Goal: Transaction & Acquisition: Book appointment/travel/reservation

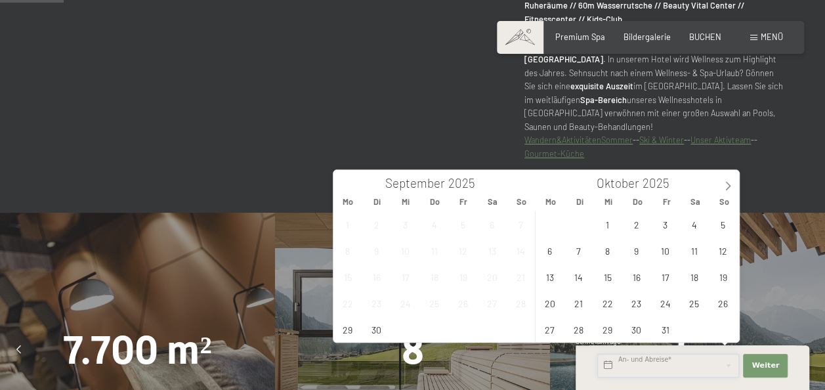
click at [659, 356] on input "text" at bounding box center [668, 366] width 142 height 24
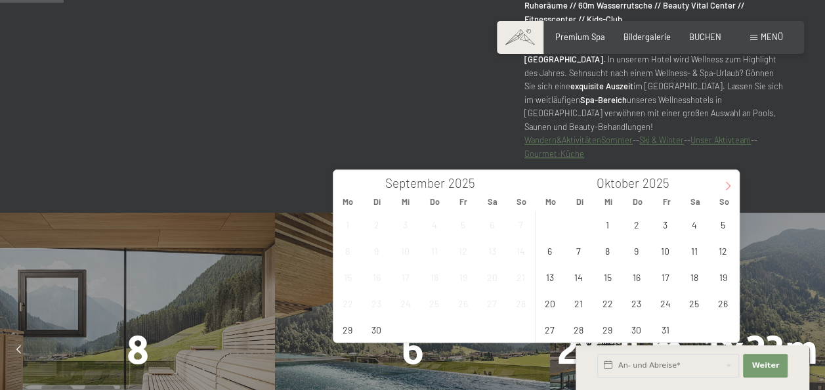
click at [730, 188] on icon at bounding box center [727, 185] width 9 height 9
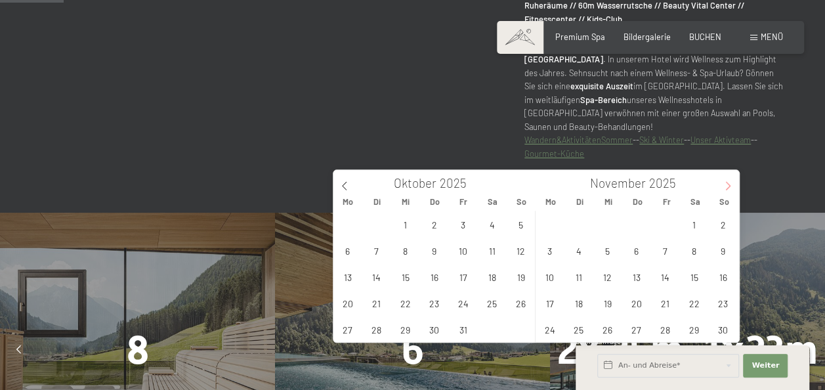
click at [730, 188] on icon at bounding box center [727, 185] width 9 height 9
click at [350, 279] on span "10" at bounding box center [348, 277] width 26 height 26
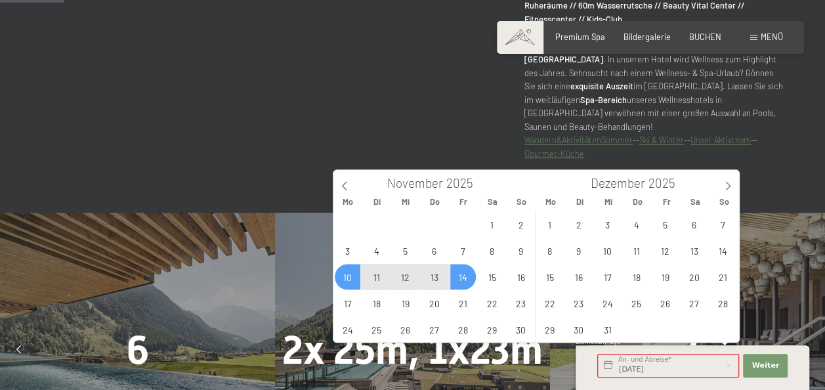
click at [456, 274] on span "14" at bounding box center [463, 277] width 26 height 26
type input "Mo. 10.11.2025 - Fr. 14.11.2025"
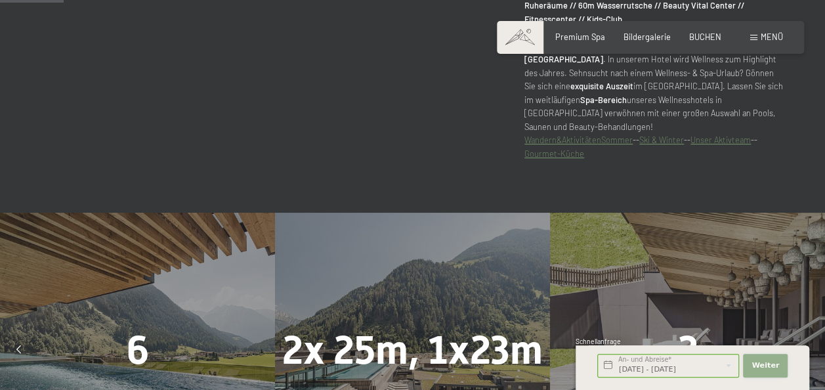
click at [765, 361] on span "Weiter" at bounding box center [765, 365] width 28 height 10
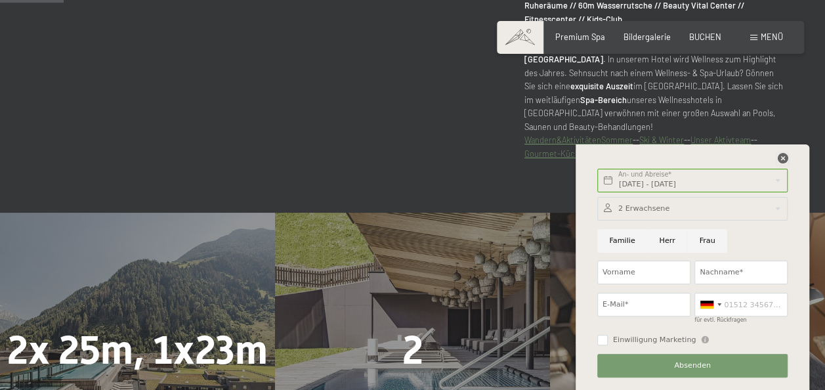
click at [778, 159] on icon at bounding box center [782, 158] width 10 height 10
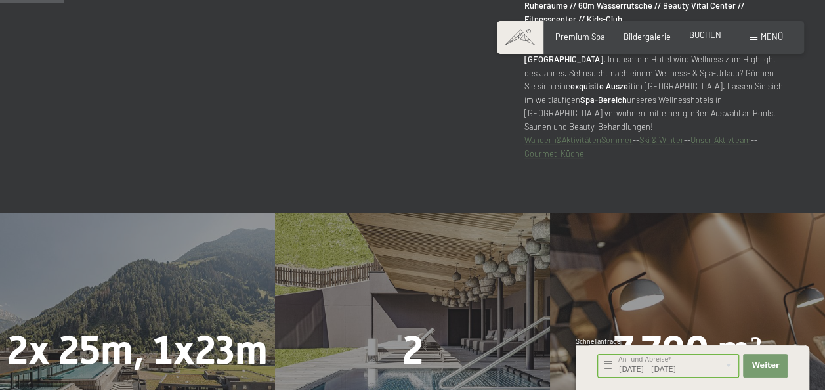
click at [701, 40] on div "BUCHEN" at bounding box center [705, 36] width 32 height 12
click at [707, 30] on span "BUCHEN" at bounding box center [705, 35] width 32 height 10
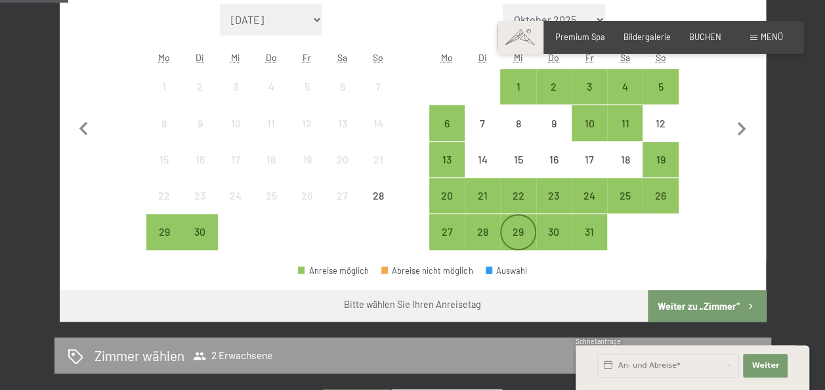
scroll to position [337, 0]
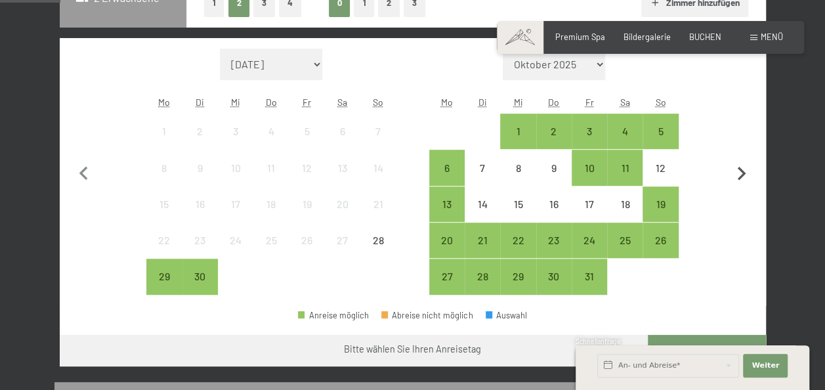
click at [745, 172] on icon "button" at bounding box center [741, 174] width 28 height 28
select select "[DATE]"
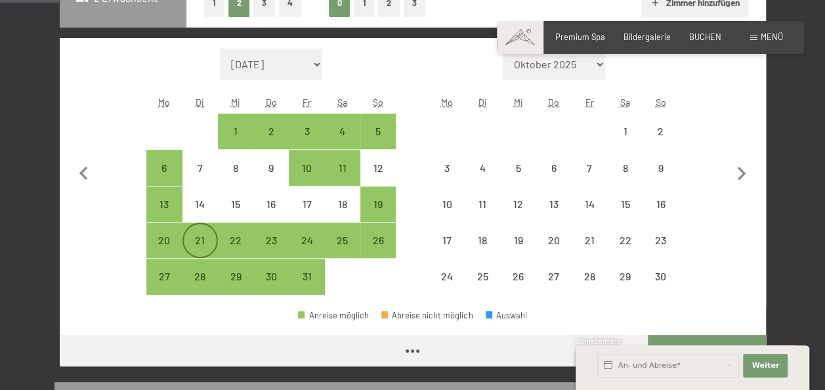
select select "[DATE]"
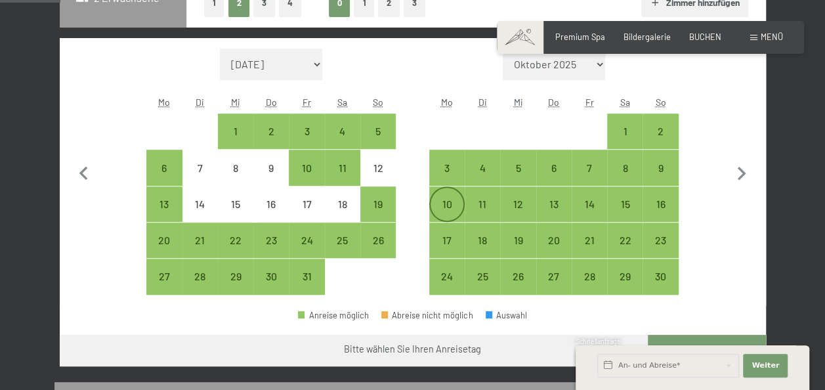
click at [440, 190] on div "10" at bounding box center [446, 204] width 33 height 33
select select "[DATE]"
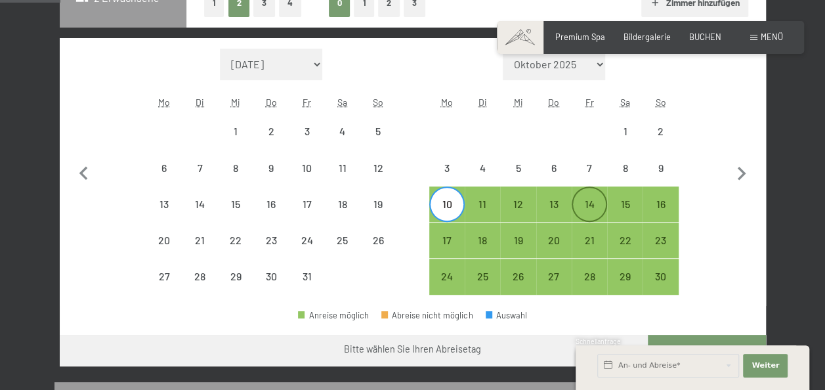
click at [587, 199] on div "14" at bounding box center [589, 215] width 33 height 33
select select "[DATE]"
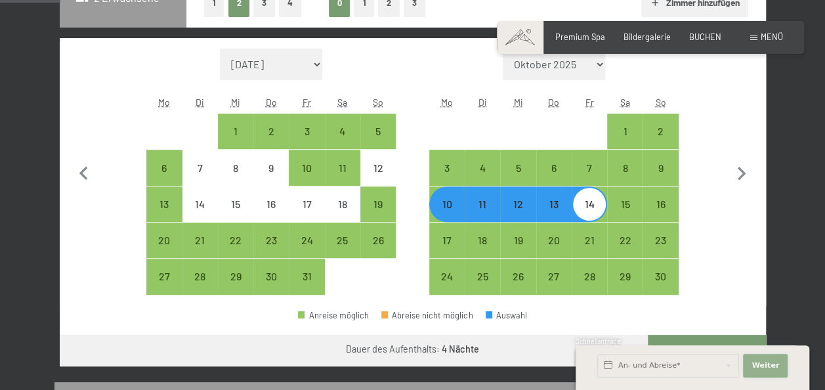
click at [767, 358] on button "Weiter Adressfelder ausblenden" at bounding box center [765, 366] width 45 height 24
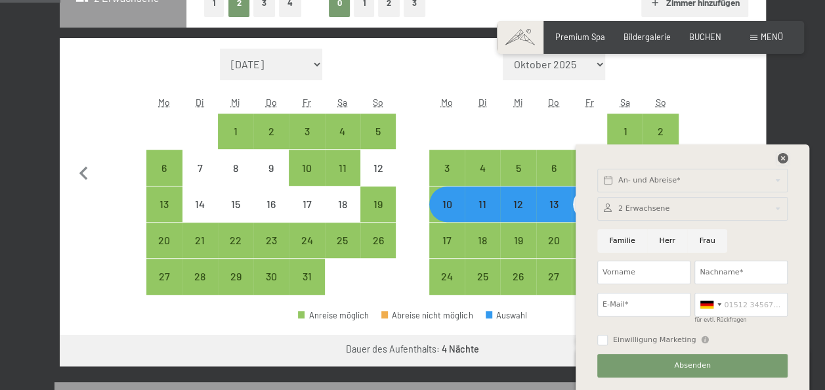
click at [779, 154] on icon at bounding box center [782, 158] width 10 height 10
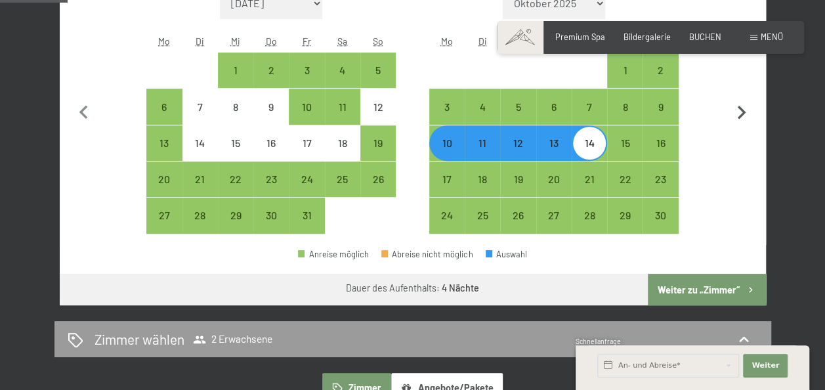
scroll to position [399, 0]
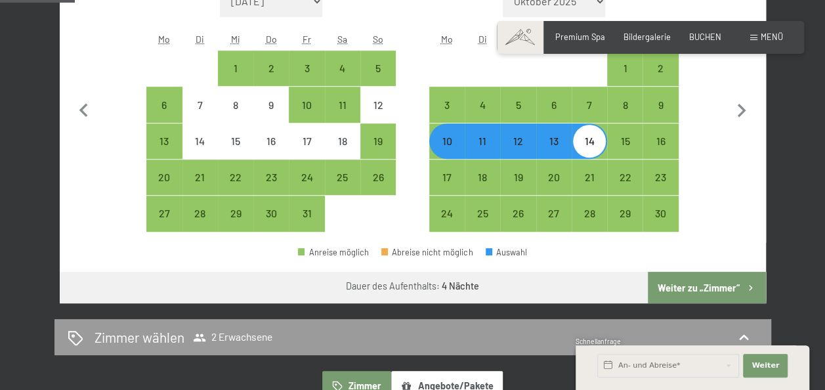
click at [704, 279] on button "Weiter zu „Zimmer“" at bounding box center [705, 287] width 117 height 31
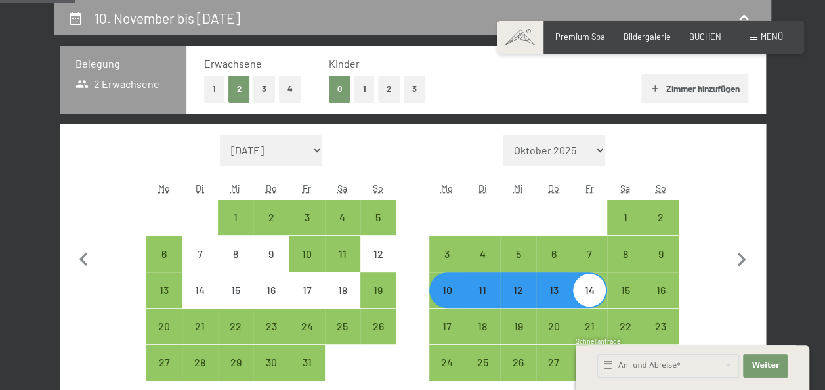
select select "[DATE]"
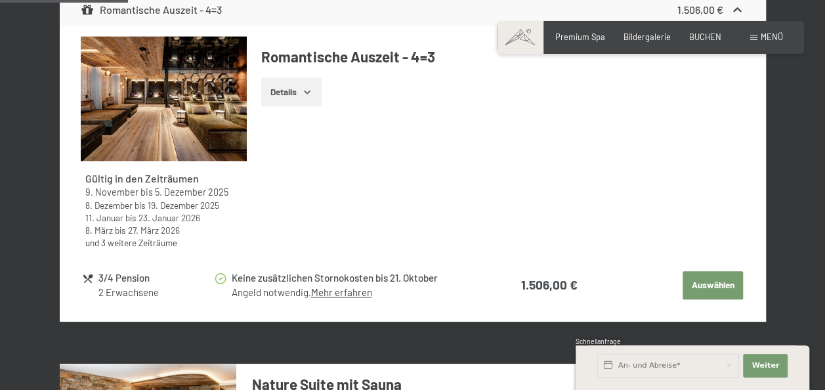
scroll to position [619, 0]
click at [299, 85] on button "Details" at bounding box center [291, 91] width 60 height 29
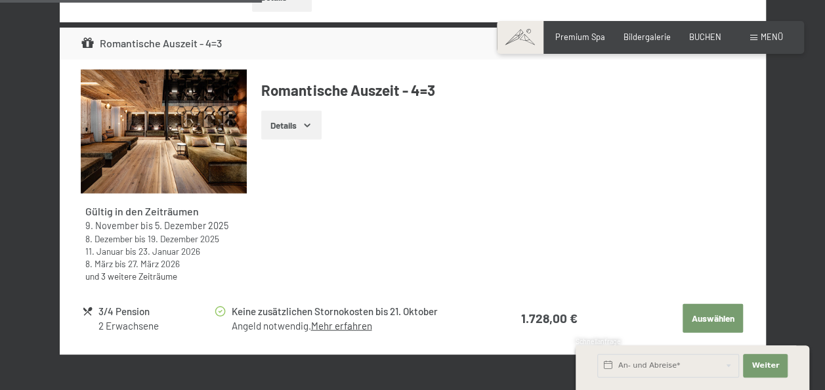
scroll to position [1301, 0]
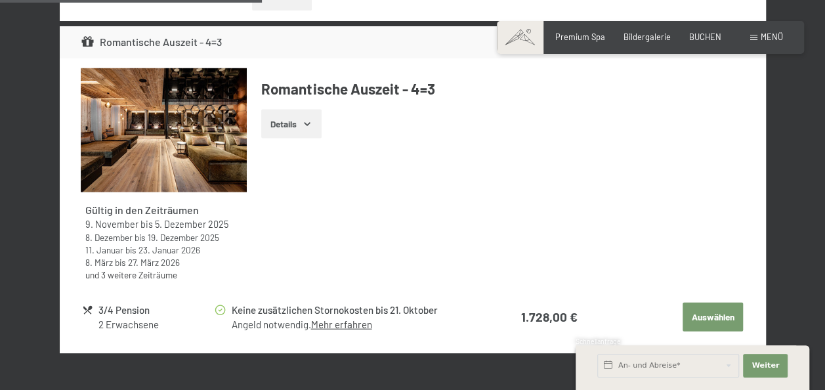
click at [283, 127] on button "Details" at bounding box center [291, 124] width 60 height 29
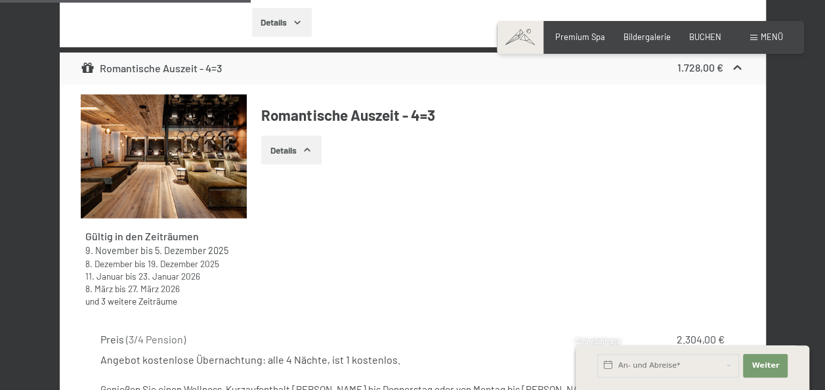
scroll to position [1275, 0]
click at [87, 63] on icon at bounding box center [88, 68] width 14 height 14
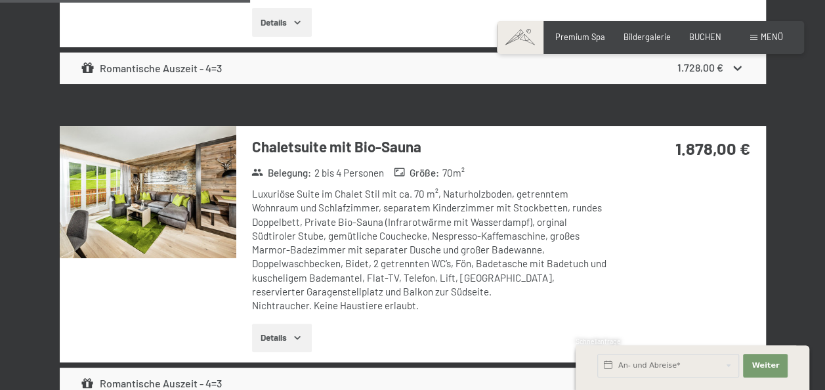
click at [116, 75] on div "Romantische Auszeit - 4=3" at bounding box center [151, 68] width 141 height 16
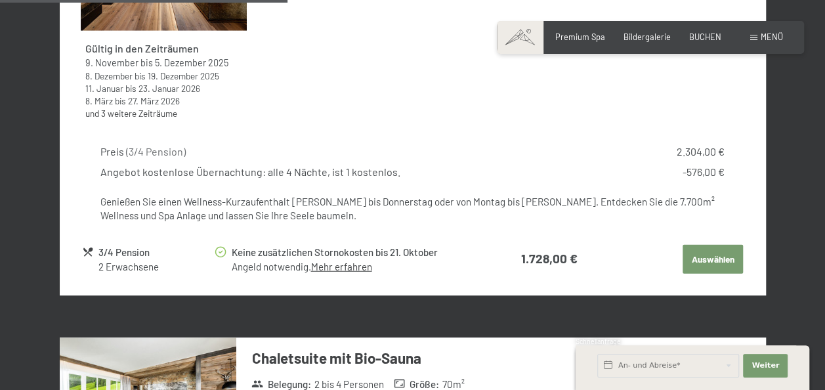
scroll to position [1464, 0]
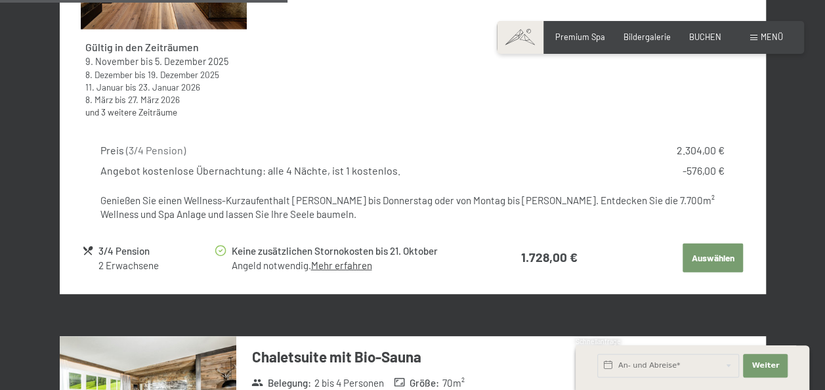
click at [335, 268] on link "Mehr erfahren" at bounding box center [340, 265] width 61 height 12
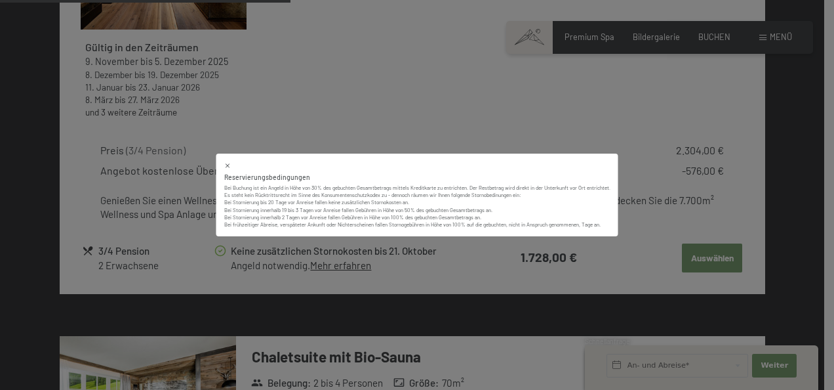
click at [338, 262] on div "Reservierungsbedingungen Bei Buchung ist ein Angeld in Höhe von 30% des gebucht…" at bounding box center [417, 195] width 834 height 390
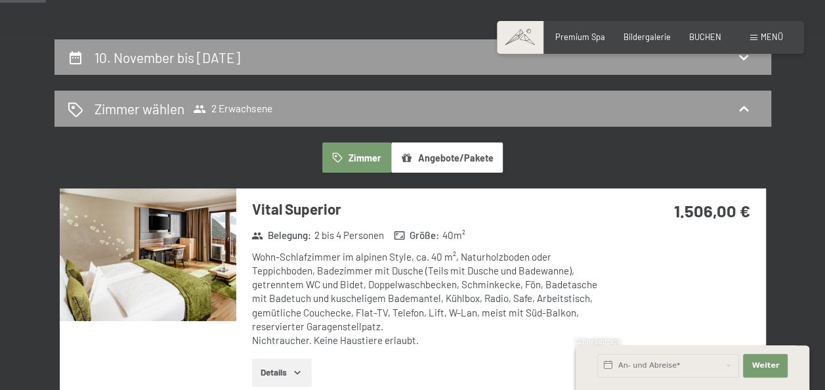
scroll to position [243, 0]
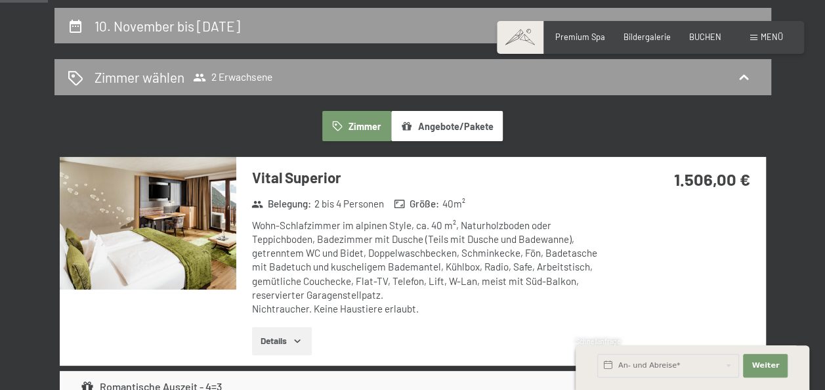
click at [476, 123] on button "Angebote/Pakete" at bounding box center [447, 126] width 112 height 30
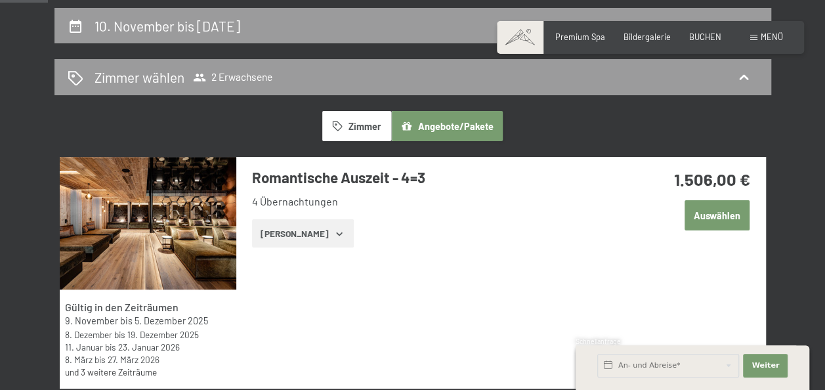
click at [348, 124] on button "Zimmer" at bounding box center [356, 126] width 68 height 30
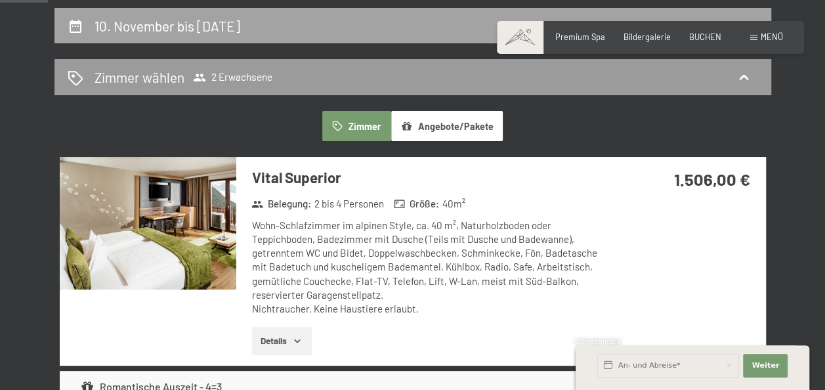
click at [214, 29] on h2 "[DATE] bis [DATE]" at bounding box center [167, 26] width 146 height 16
select select "[DATE]"
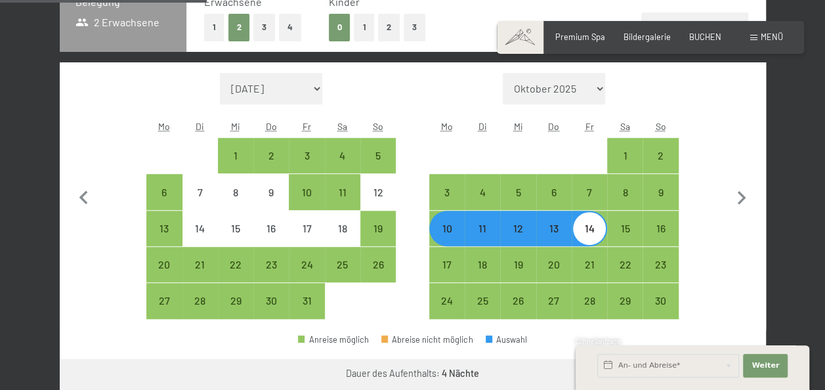
scroll to position [311, 0]
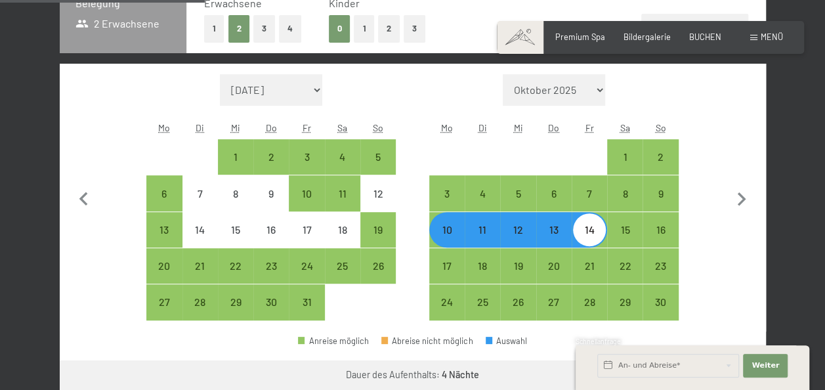
click at [565, 227] on div "13" at bounding box center [553, 240] width 33 height 33
select select "[DATE]"
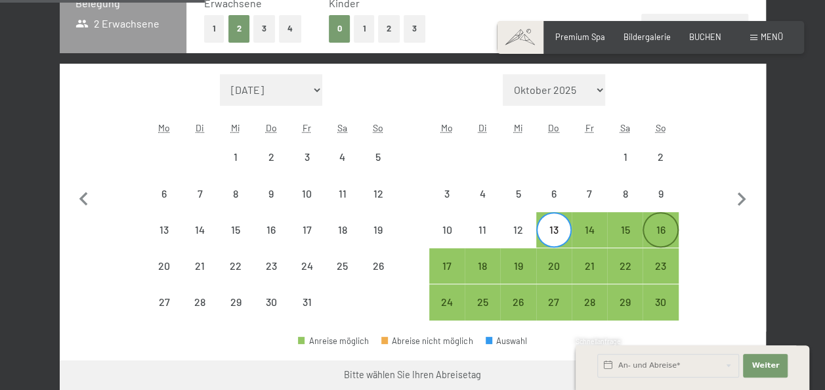
click at [661, 234] on div "16" at bounding box center [660, 240] width 33 height 33
select select "[DATE]"
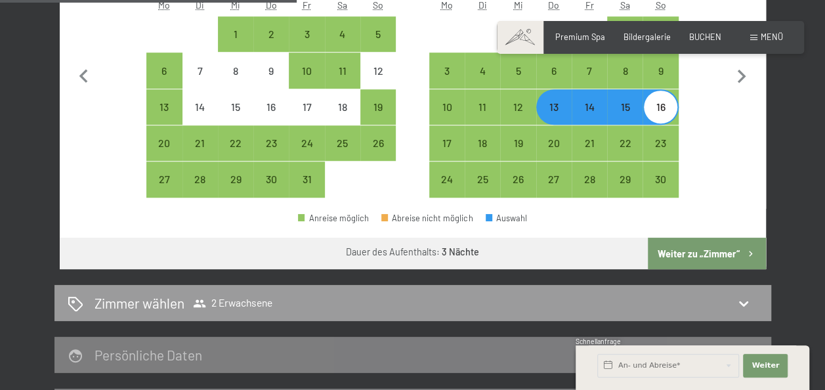
scroll to position [451, 0]
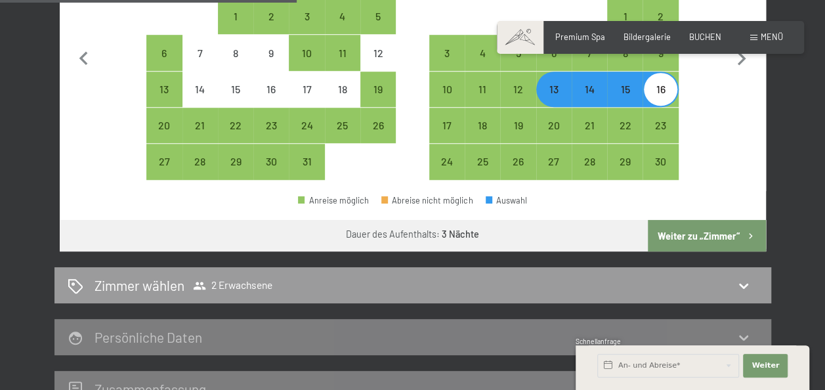
click at [684, 231] on button "Weiter zu „Zimmer“" at bounding box center [705, 235] width 117 height 31
select select "[DATE]"
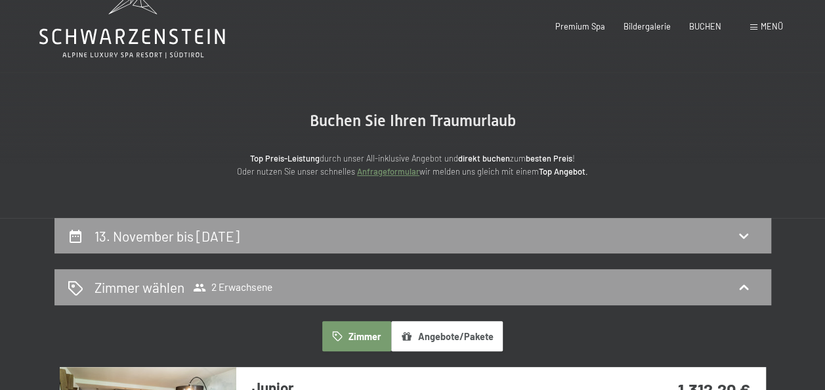
scroll to position [0, 0]
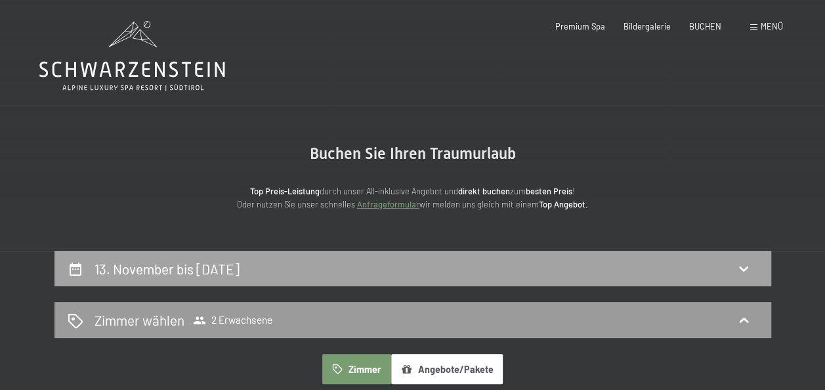
click at [241, 257] on div "13. November bis 16. November 2025" at bounding box center [412, 269] width 716 height 36
select select "[DATE]"
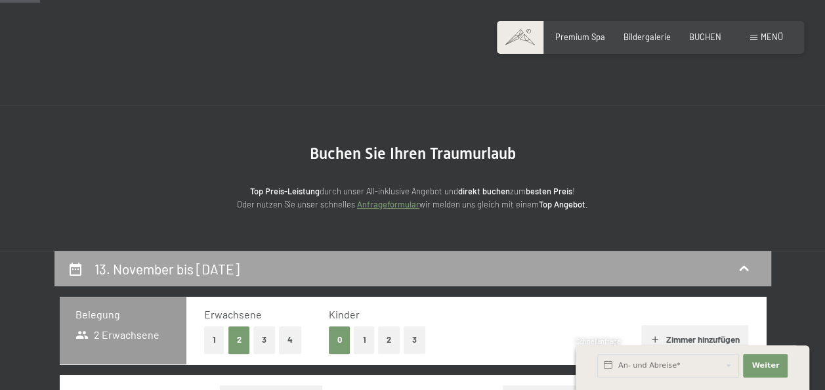
scroll to position [251, 0]
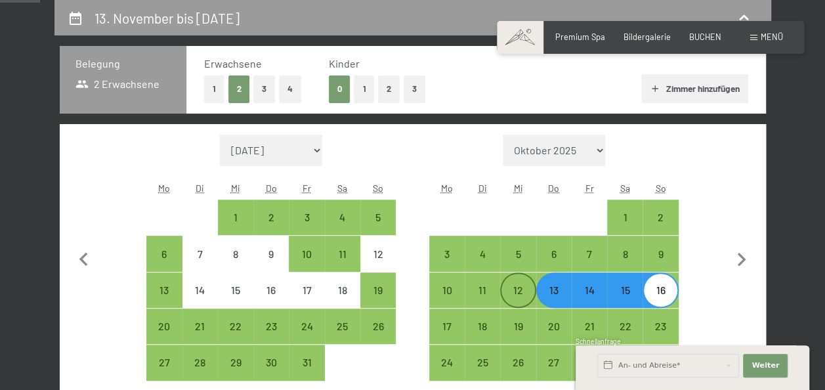
click at [521, 294] on div "12" at bounding box center [517, 301] width 33 height 33
select select "[DATE]"
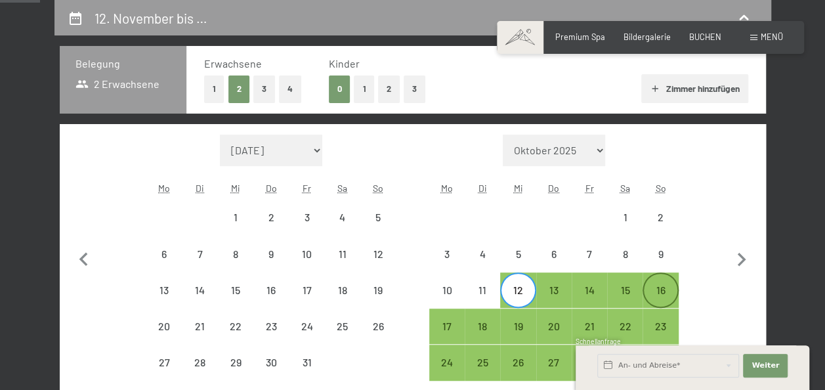
click at [671, 285] on div "16" at bounding box center [660, 301] width 33 height 33
select select "[DATE]"
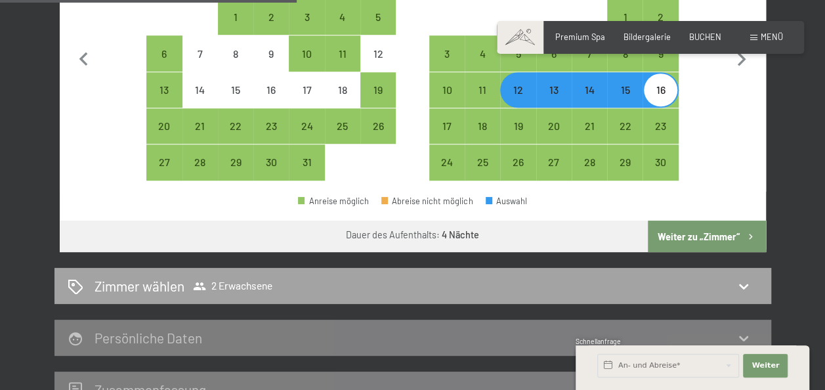
scroll to position [451, 0]
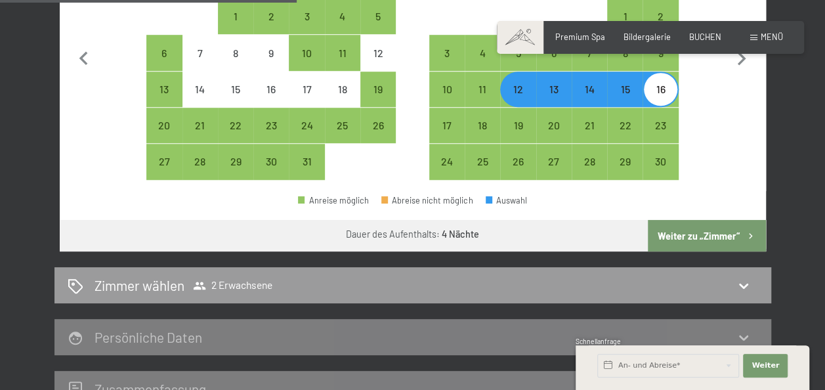
click at [710, 236] on button "Weiter zu „Zimmer“" at bounding box center [705, 235] width 117 height 31
select select "[DATE]"
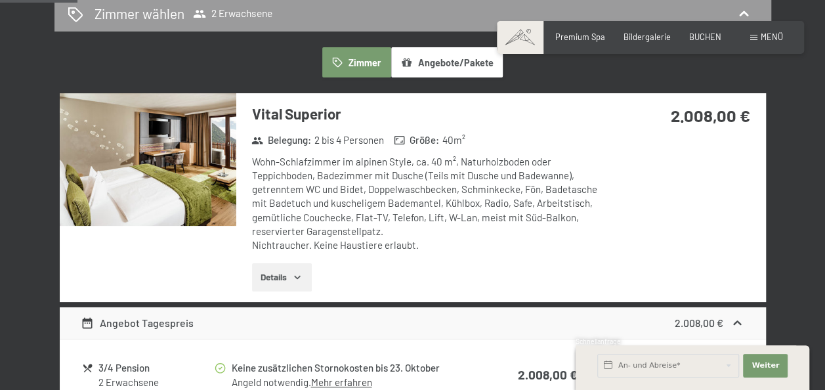
scroll to position [307, 0]
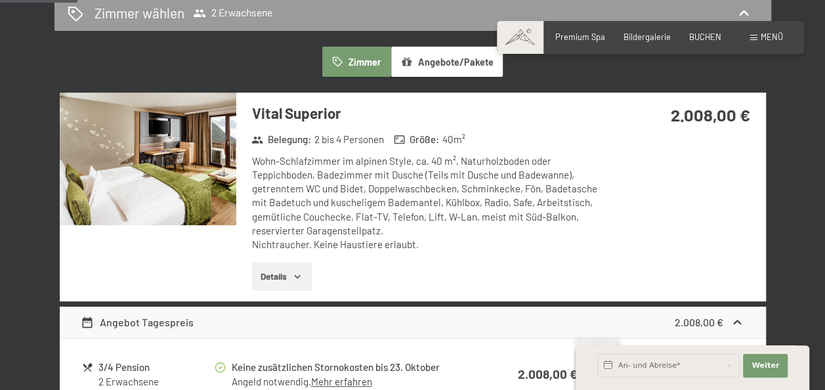
click at [298, 274] on icon "button" at bounding box center [297, 276] width 10 height 10
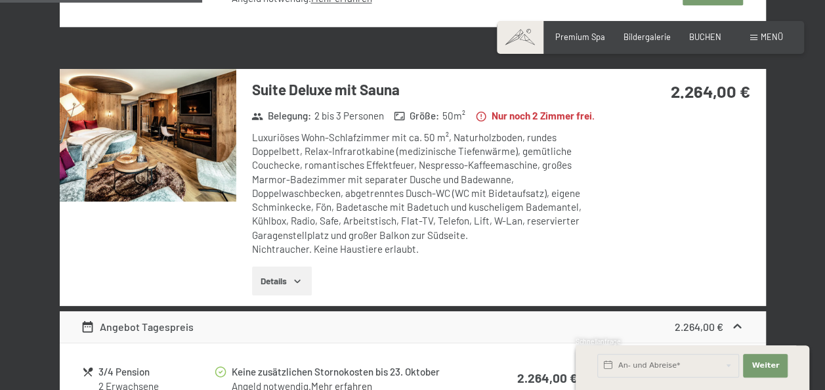
scroll to position [835, 0]
click at [273, 295] on button "Details" at bounding box center [282, 280] width 60 height 29
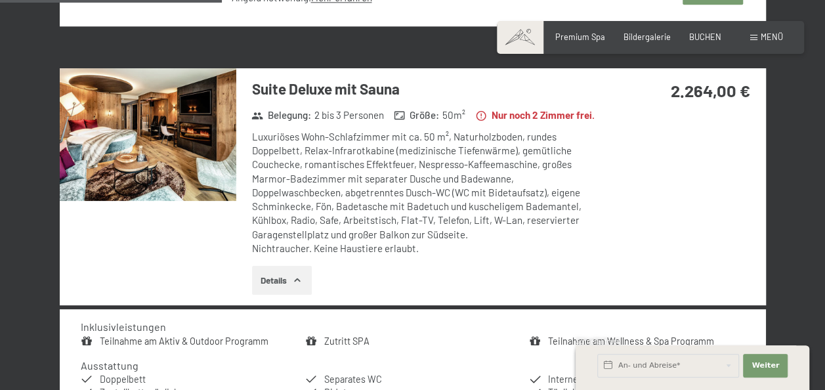
scroll to position [1002, 0]
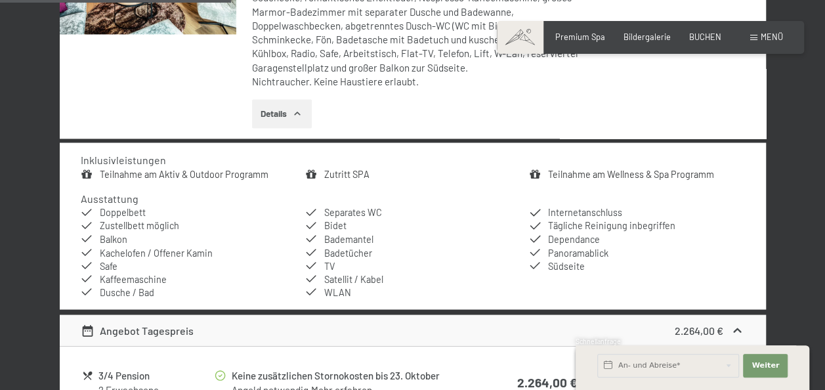
click at [328, 180] on link "Zutritt SPA" at bounding box center [345, 174] width 45 height 11
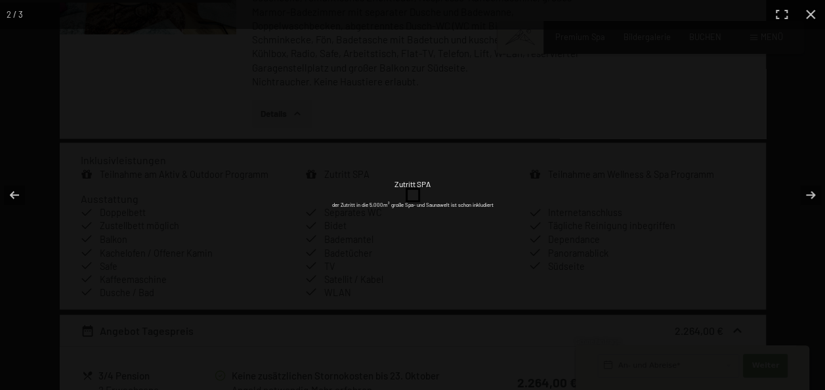
click at [335, 239] on div "Zutritt SPA der Zutritt in die 5.000m² große Spa- und Saunawelt ist schon inklu…" at bounding box center [412, 195] width 525 height 390
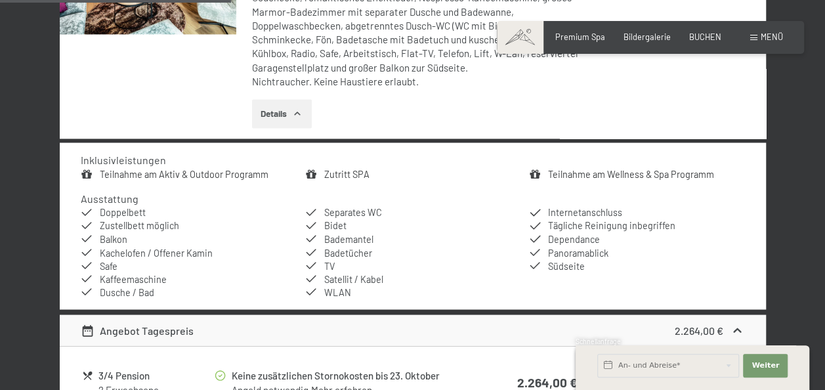
click at [0, 0] on button "button" at bounding box center [0, 0] width 0 height 0
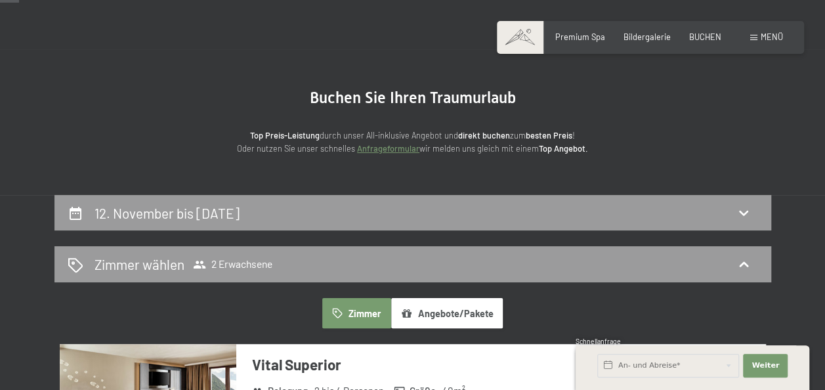
scroll to position [82, 0]
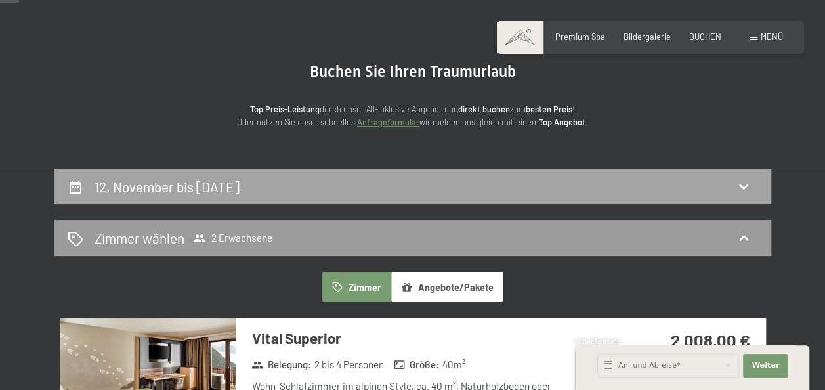
click at [420, 177] on div "12. November bis 16. November 2025" at bounding box center [413, 186] width 690 height 19
select select "[DATE]"
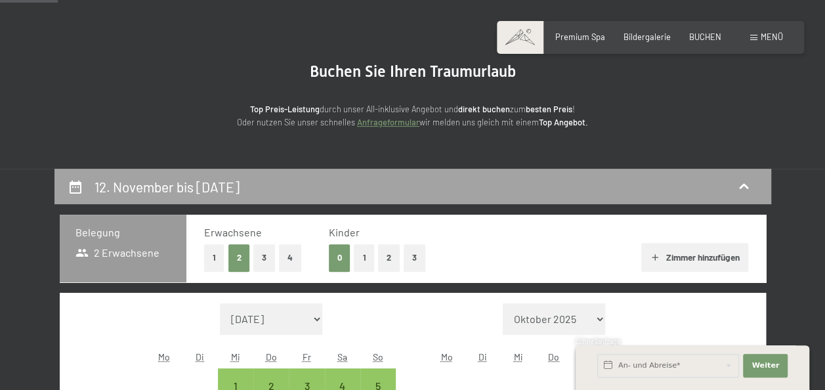
scroll to position [251, 0]
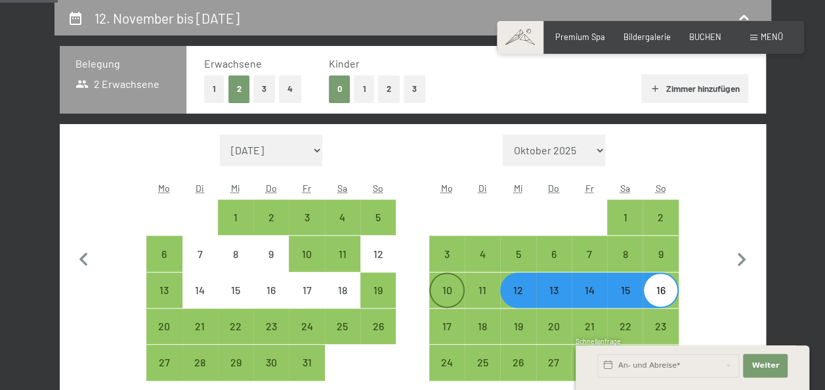
click at [438, 292] on div "10" at bounding box center [446, 301] width 33 height 33
select select "[DATE]"
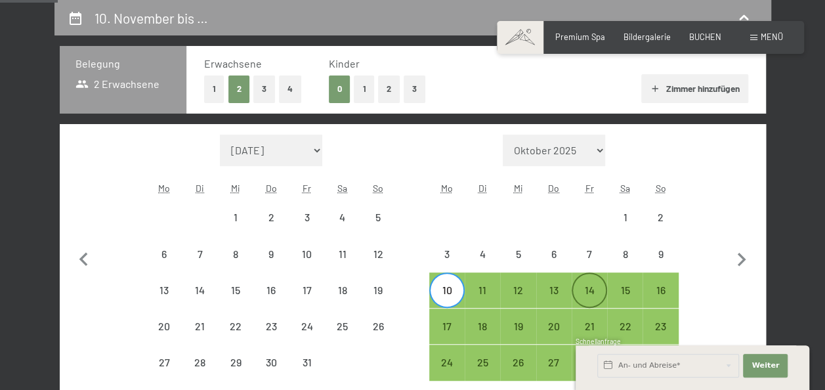
click at [580, 297] on div "14" at bounding box center [589, 301] width 33 height 33
select select "[DATE]"
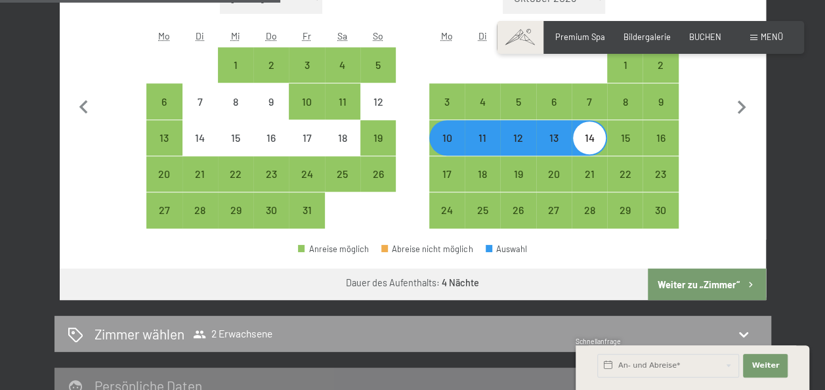
scroll to position [430, 0]
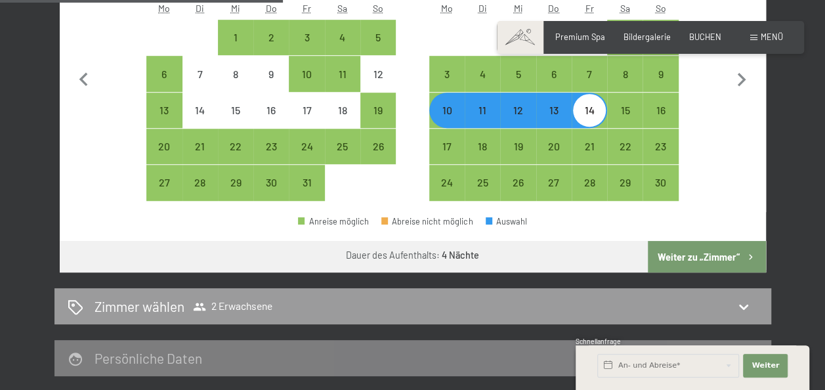
click at [711, 252] on button "Weiter zu „Zimmer“" at bounding box center [705, 256] width 117 height 31
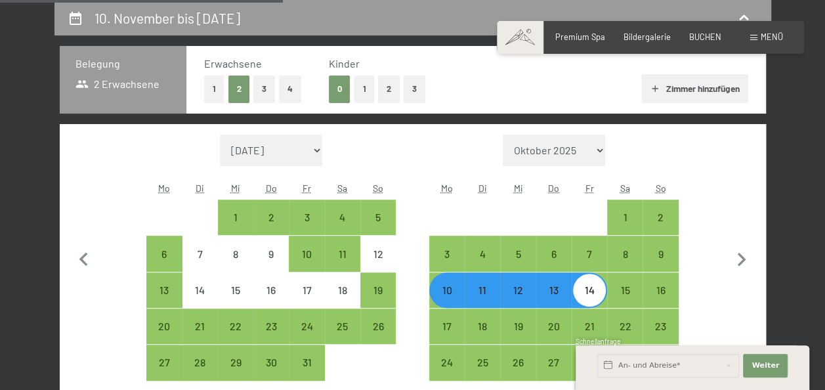
select select "[DATE]"
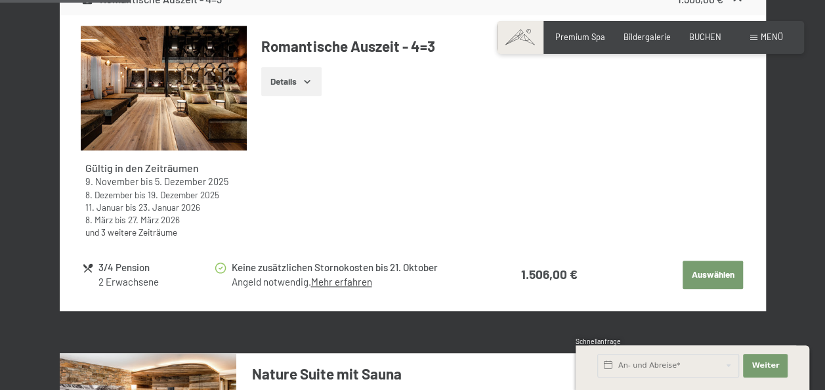
scroll to position [634, 0]
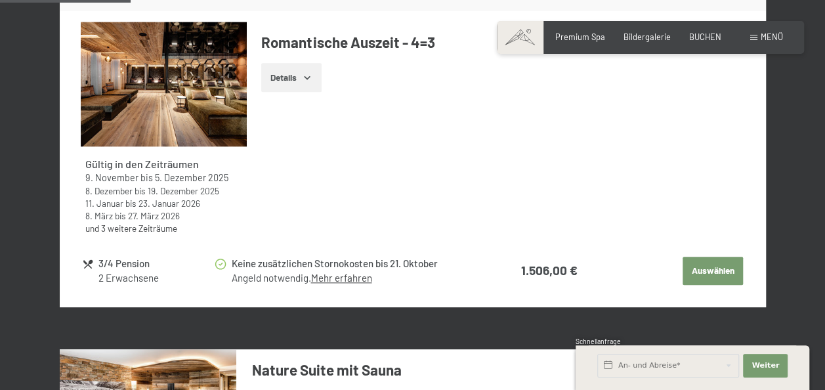
click at [707, 274] on button "Auswählen" at bounding box center [712, 270] width 60 height 29
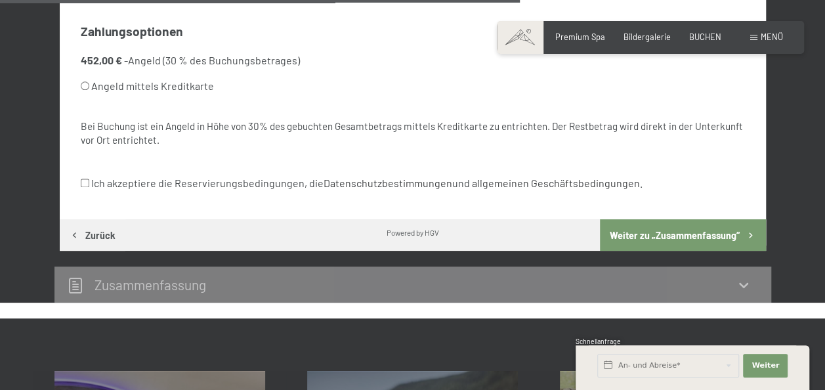
scroll to position [967, 0]
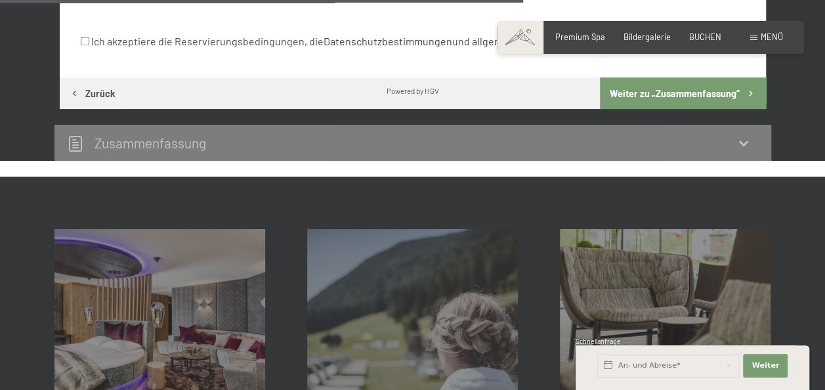
click at [154, 144] on h2 "Zusammen­fassung" at bounding box center [150, 142] width 112 height 16
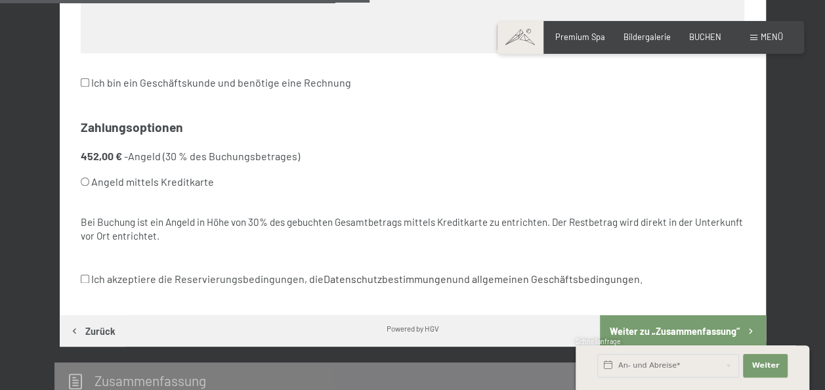
scroll to position [682, 0]
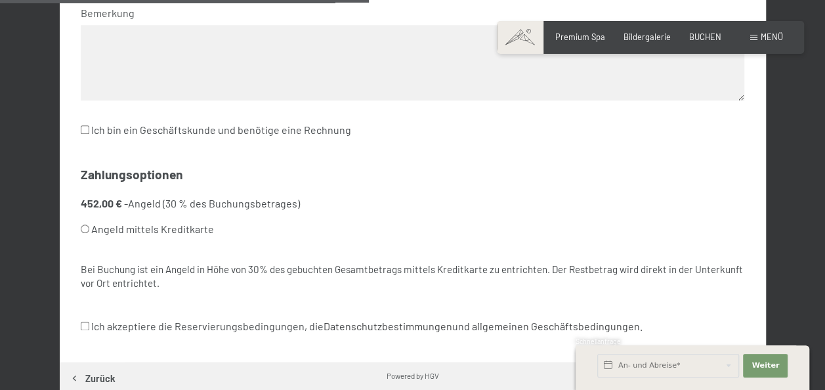
click at [83, 129] on input "Ich bin ein Geschäftskunde und benötige eine Rechnung" at bounding box center [85, 129] width 9 height 9
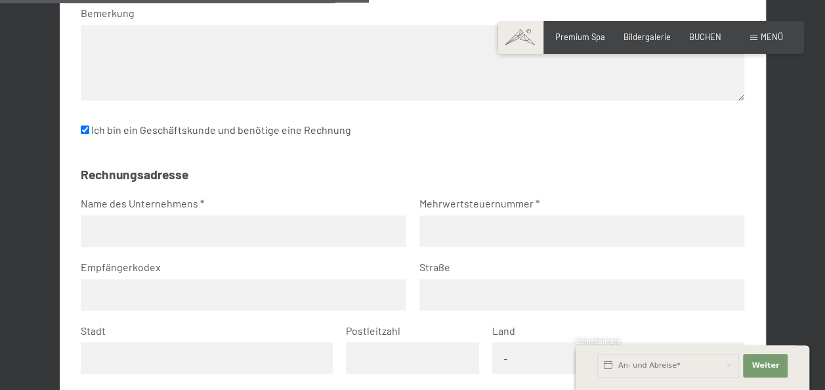
click at [83, 129] on input "Ich bin ein Geschäftskunde und benötige eine Rechnung" at bounding box center [85, 129] width 9 height 9
checkbox input "false"
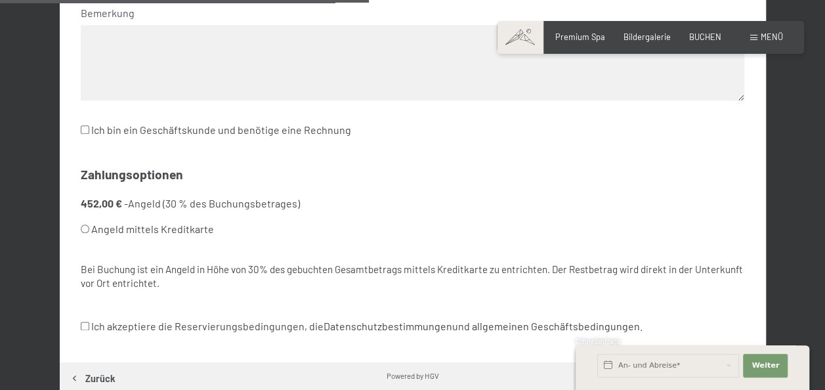
click at [84, 223] on label "Angeld mittels Kreditkarte" at bounding box center [231, 228] width 300 height 25
click at [84, 224] on input "Angeld mittels Kreditkarte" at bounding box center [85, 228] width 9 height 9
radio input "true"
click at [81, 321] on input "Ich akzeptiere die Reservierungsbedingungen, die Datenschutzbestimmungen und al…" at bounding box center [85, 325] width 9 height 9
checkbox input "true"
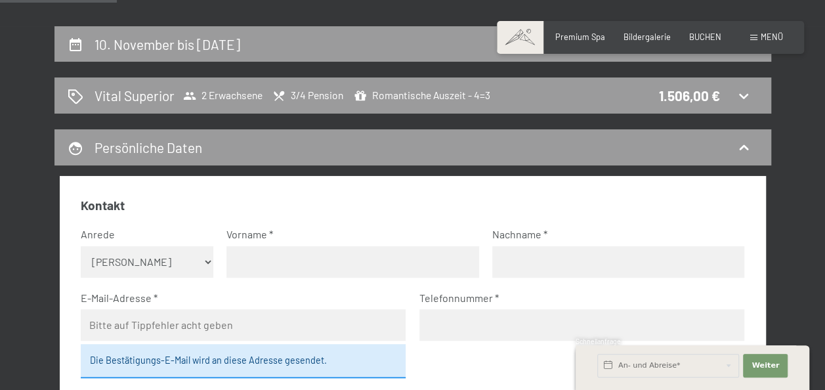
scroll to position [215, 0]
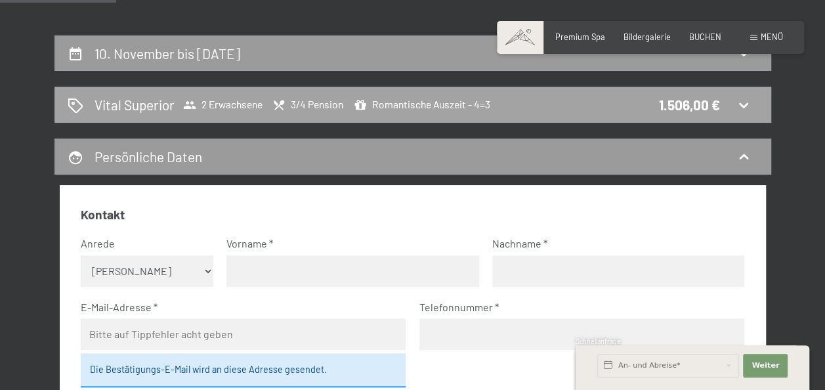
click at [430, 104] on span "Romantische Auszeit - 4=3" at bounding box center [422, 104] width 136 height 13
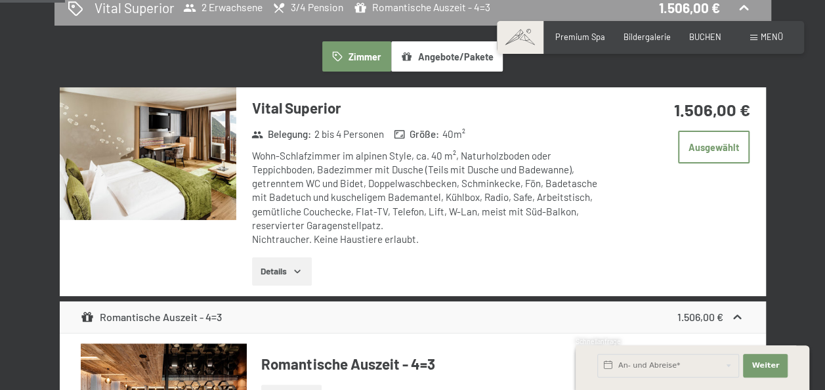
scroll to position [314, 0]
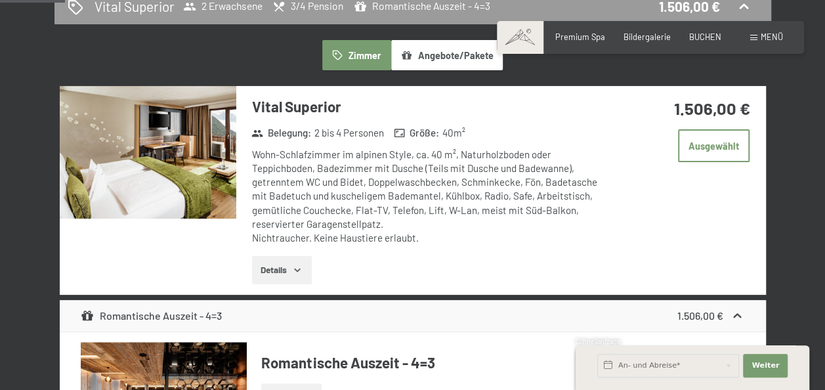
click at [295, 274] on icon "button" at bounding box center [297, 269] width 10 height 10
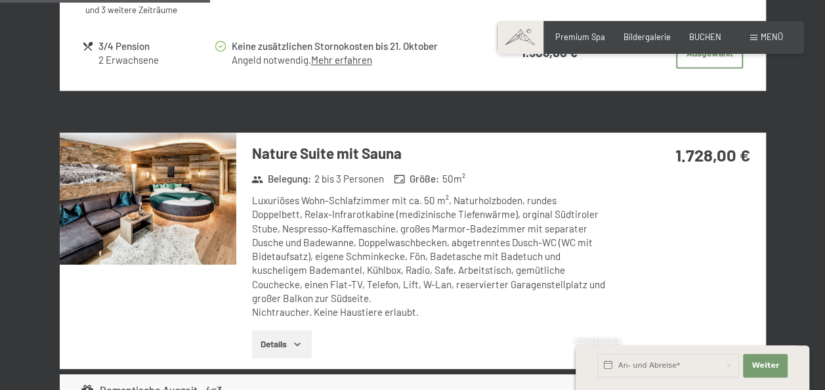
scroll to position [1059, 0]
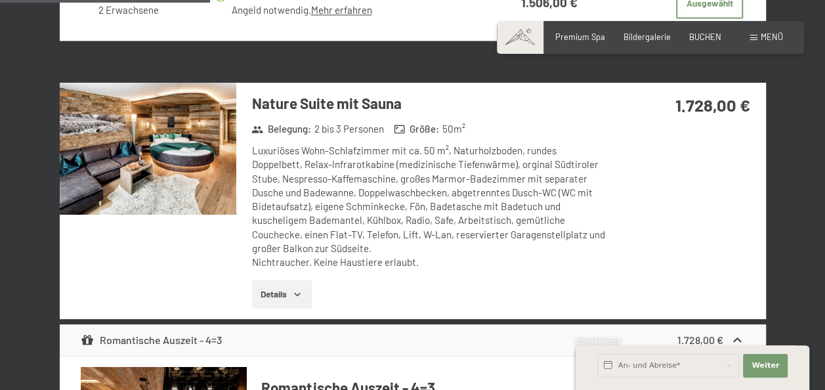
click at [279, 283] on button "Details" at bounding box center [282, 294] width 60 height 29
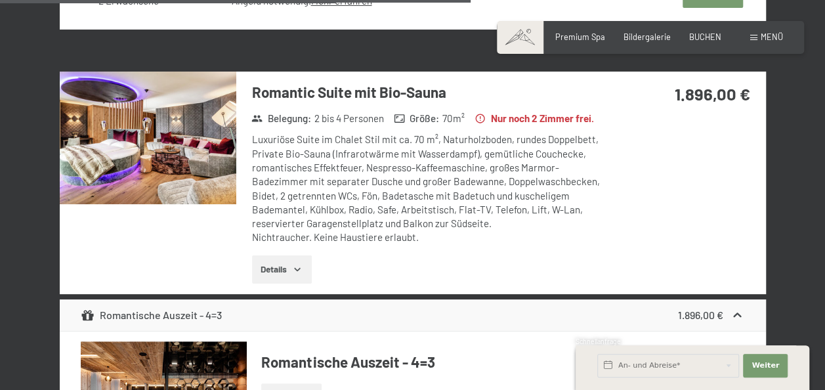
scroll to position [2474, 0]
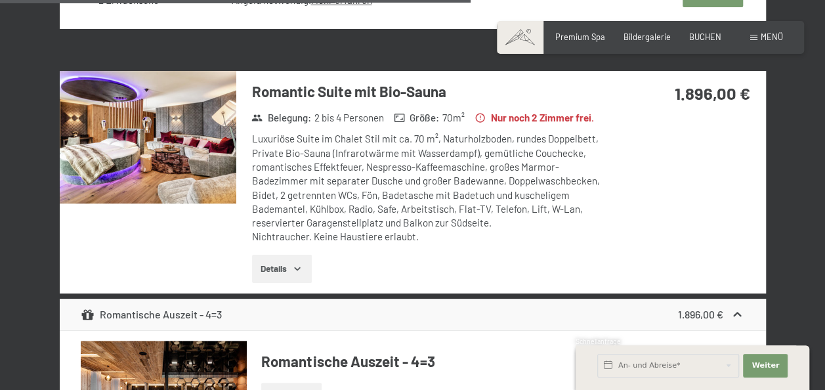
click at [298, 283] on button "Details" at bounding box center [282, 269] width 60 height 29
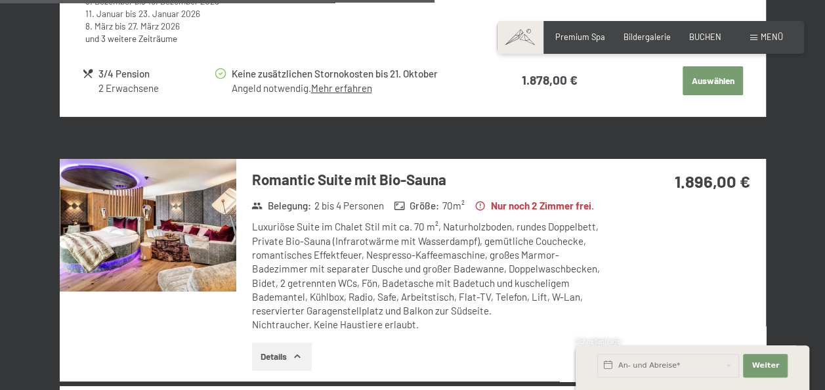
scroll to position [2386, 0]
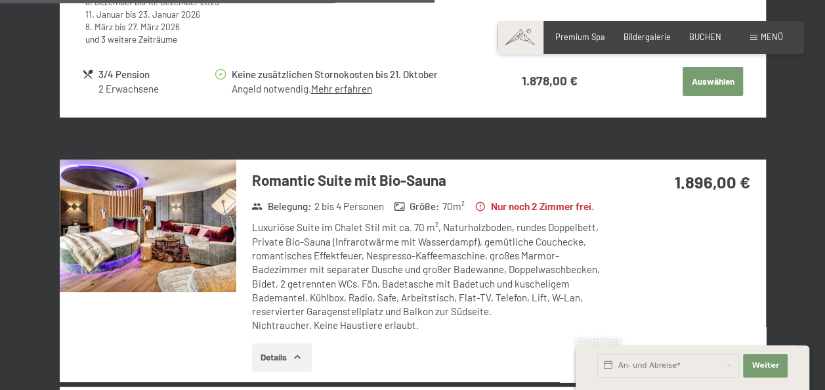
click at [86, 189] on img at bounding box center [148, 225] width 176 height 133
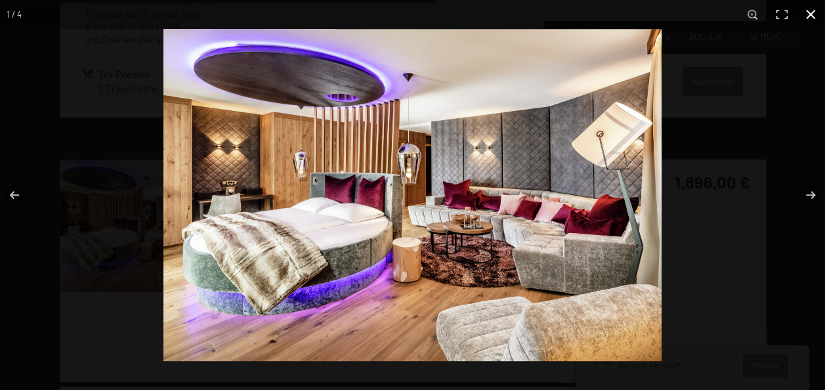
click at [809, 13] on button "button" at bounding box center [810, 14] width 29 height 29
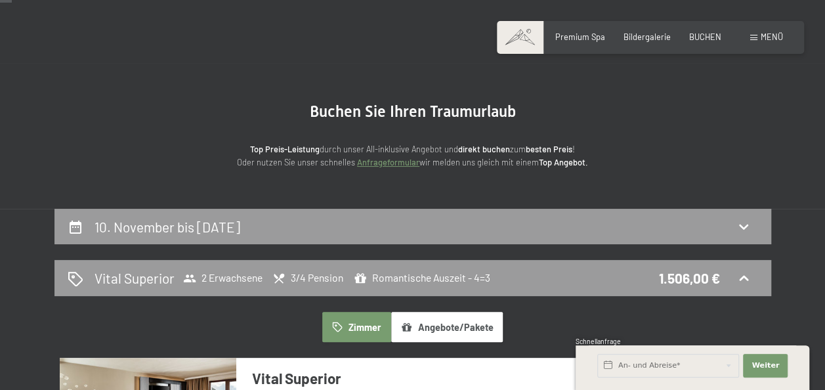
scroll to position [0, 0]
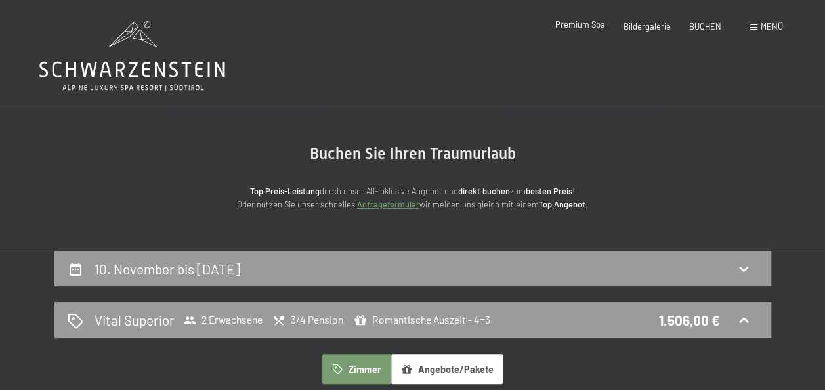
click at [590, 28] on span "Premium Spa" at bounding box center [580, 24] width 50 height 10
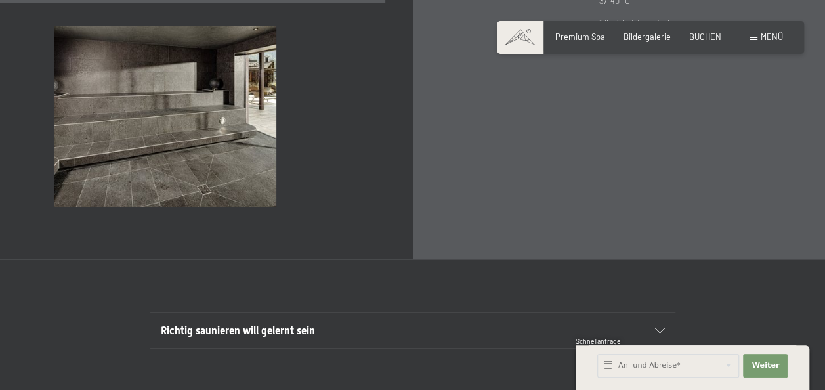
scroll to position [3508, 0]
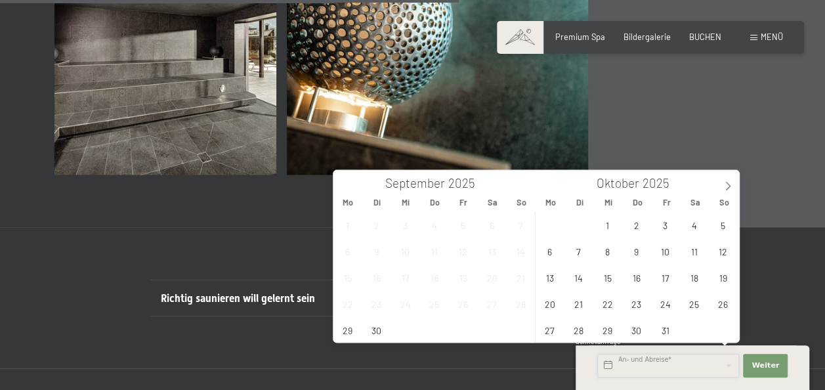
click at [640, 370] on input "text" at bounding box center [668, 366] width 142 height 24
click at [726, 183] on icon at bounding box center [727, 185] width 5 height 9
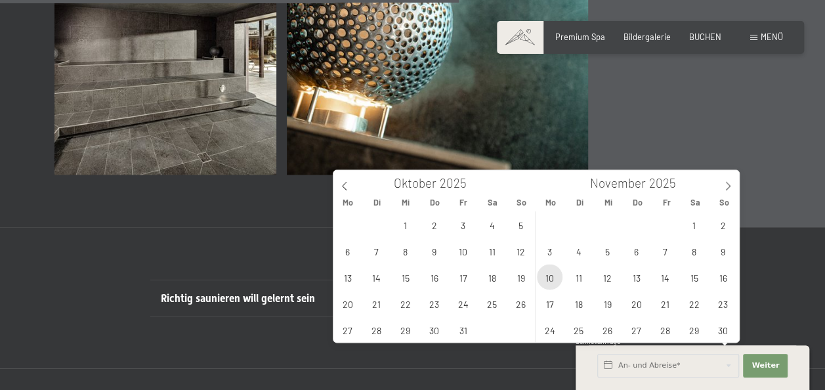
click at [546, 275] on span "10" at bounding box center [550, 277] width 26 height 26
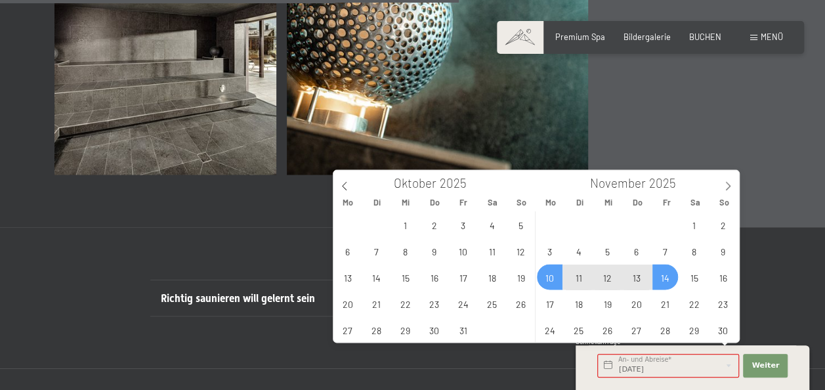
click at [670, 273] on span "14" at bounding box center [665, 277] width 26 height 26
type input "Mo. 10.11.2025 - Fr. 14.11.2025"
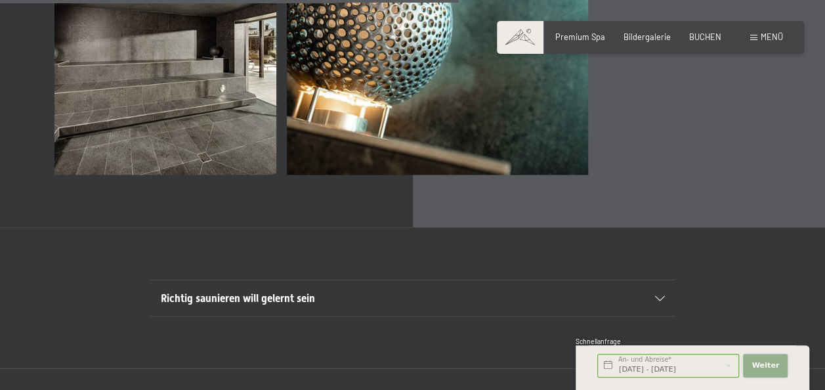
scroll to position [0, 0]
click at [767, 374] on button "Weiter Adressfelder ausblenden" at bounding box center [765, 366] width 45 height 24
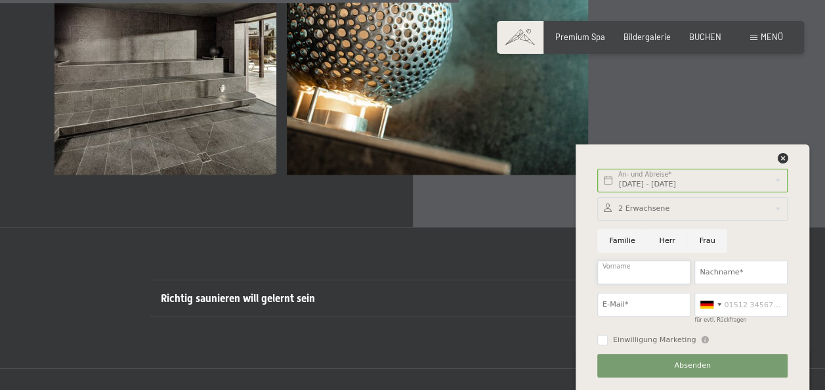
click at [620, 278] on input "Vorname" at bounding box center [643, 272] width 93 height 24
type input "s"
type input "Sina"
type input "Zand Vakili"
type input "sinazv1990@yahoo.com"
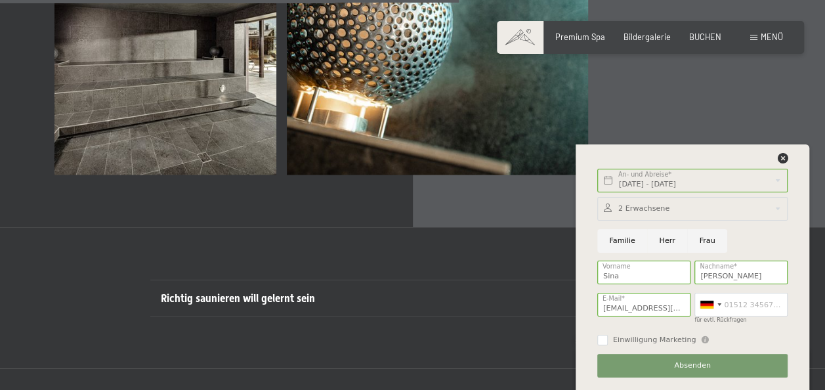
click at [659, 243] on input "Herr" at bounding box center [667, 241] width 40 height 24
radio input "true"
click at [664, 362] on button "Absenden" at bounding box center [692, 366] width 190 height 24
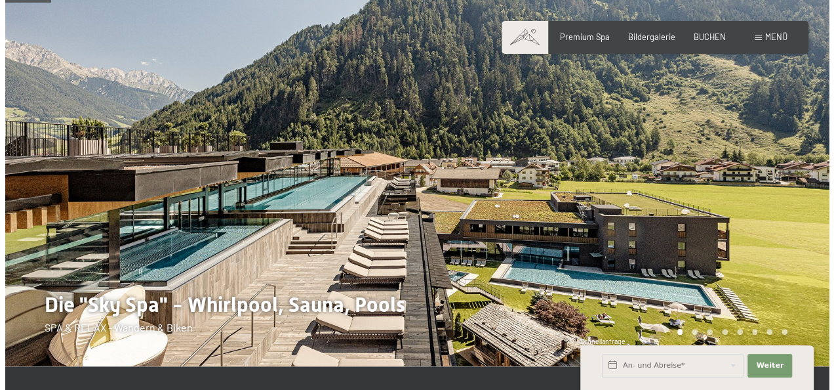
scroll to position [69, 0]
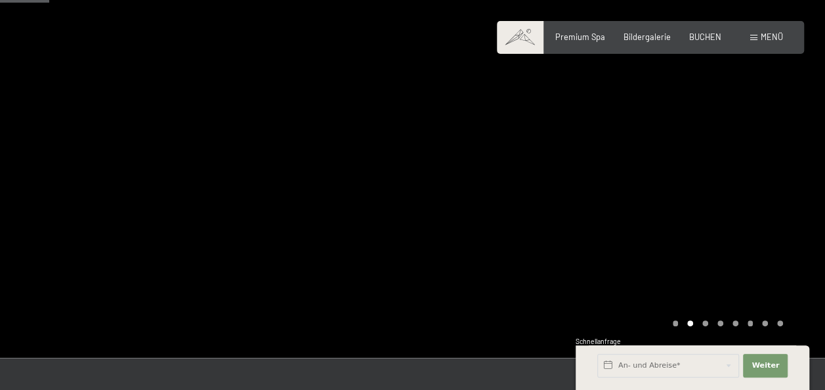
click at [759, 39] on div "Menü" at bounding box center [766, 37] width 33 height 12
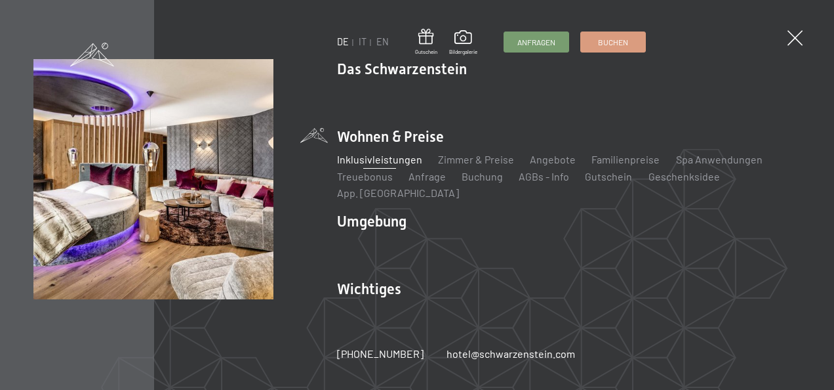
click at [375, 165] on link "Inklusivleistungen" at bounding box center [379, 159] width 85 height 12
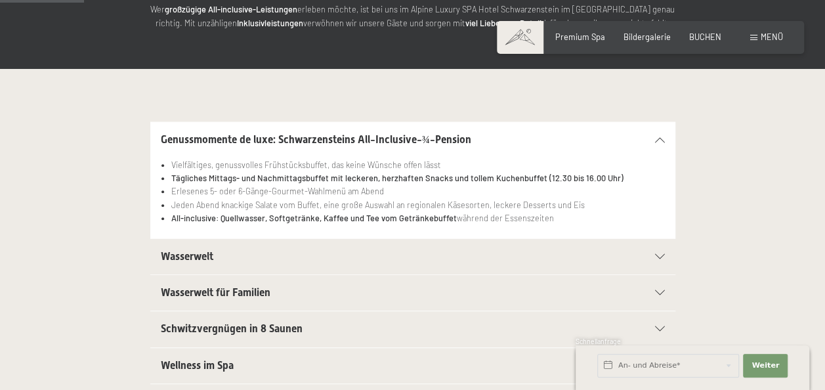
scroll to position [247, 0]
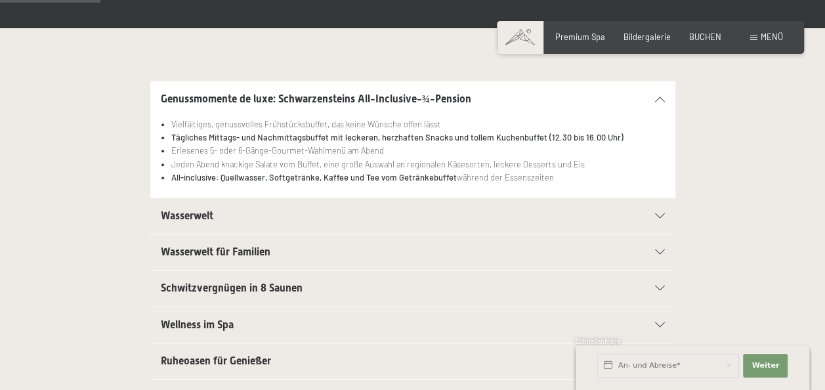
click at [451, 152] on li "Erlesenes 5- oder 6-Gänge-Gourmet-Wahlmenü am Abend" at bounding box center [417, 150] width 493 height 13
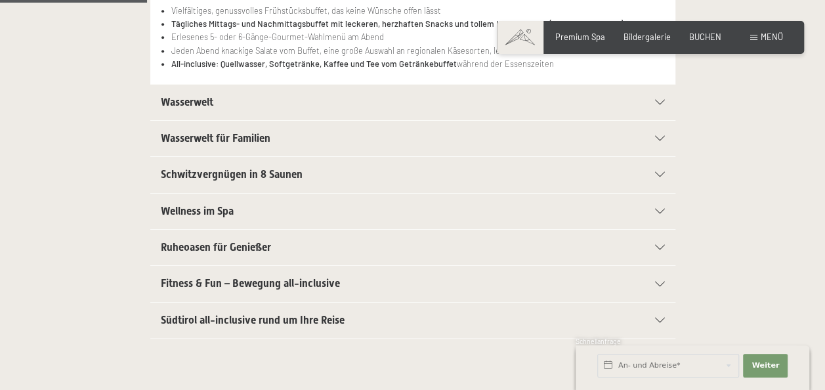
scroll to position [361, 0]
click at [489, 203] on h2 "Wellness im Spa" at bounding box center [387, 210] width 453 height 14
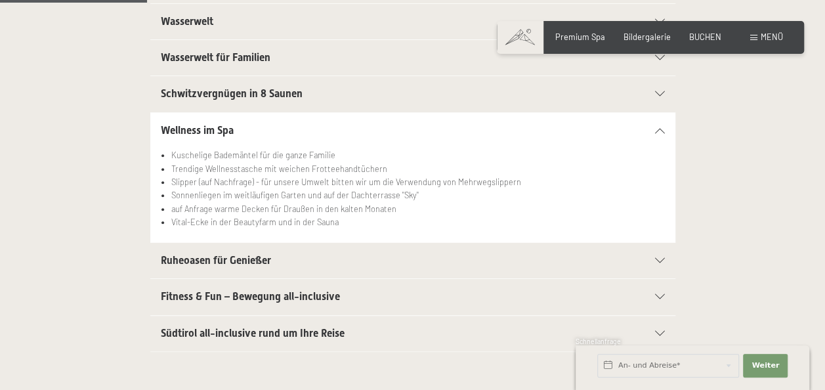
click at [436, 331] on h2 "Südtirol all-inclusive rund um Ihre Reise" at bounding box center [387, 333] width 453 height 14
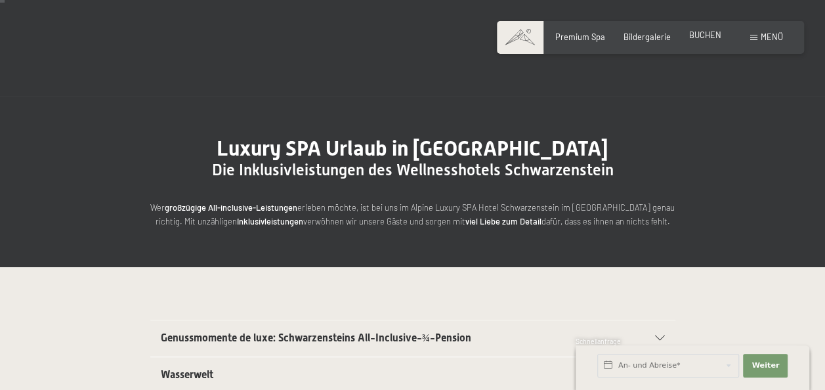
scroll to position [6, 0]
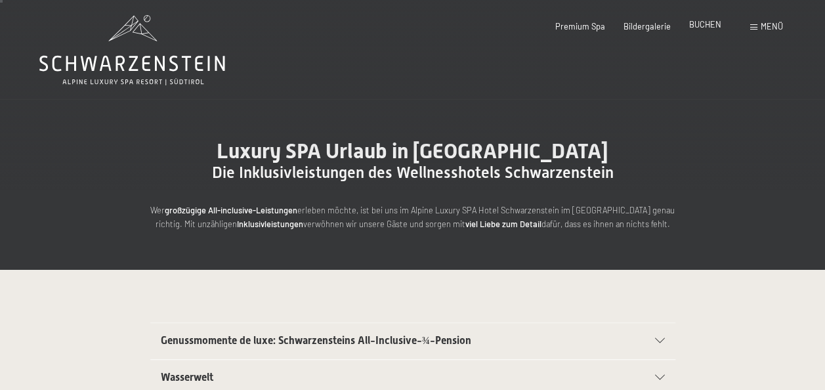
click at [709, 24] on span "BUCHEN" at bounding box center [705, 24] width 32 height 10
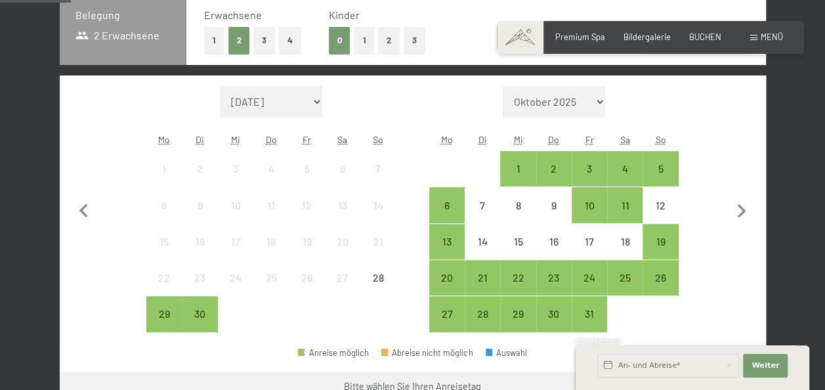
scroll to position [394, 0]
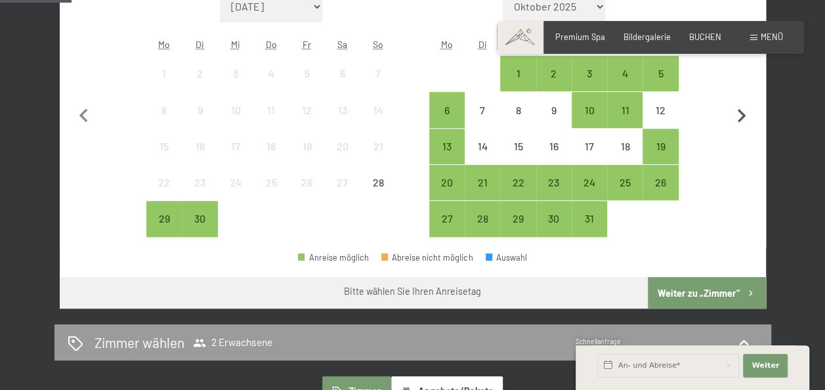
click at [754, 115] on icon "button" at bounding box center [741, 116] width 28 height 28
select select "[DATE]"
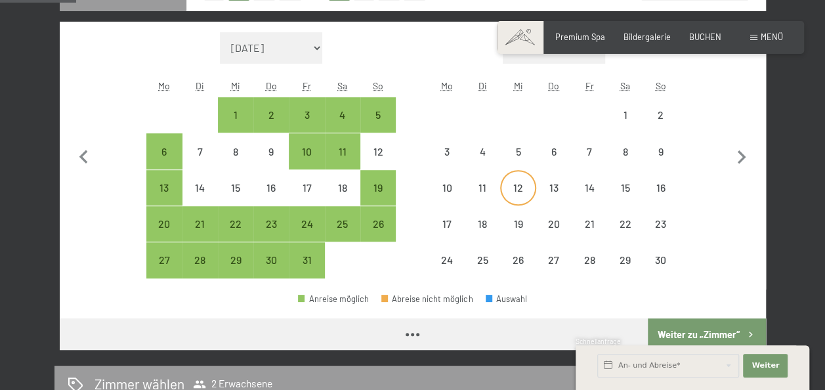
select select "[DATE]"
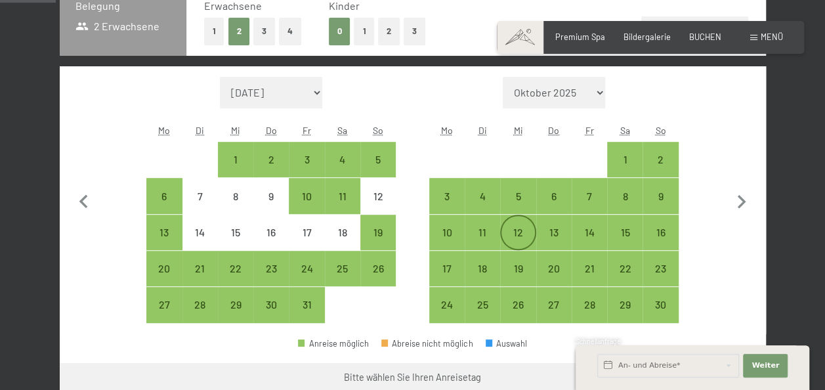
scroll to position [300, 0]
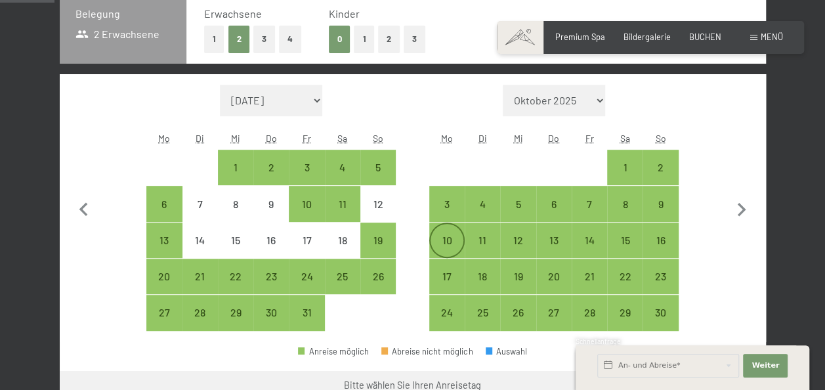
click at [448, 228] on div "10" at bounding box center [446, 240] width 33 height 33
select select "[DATE]"
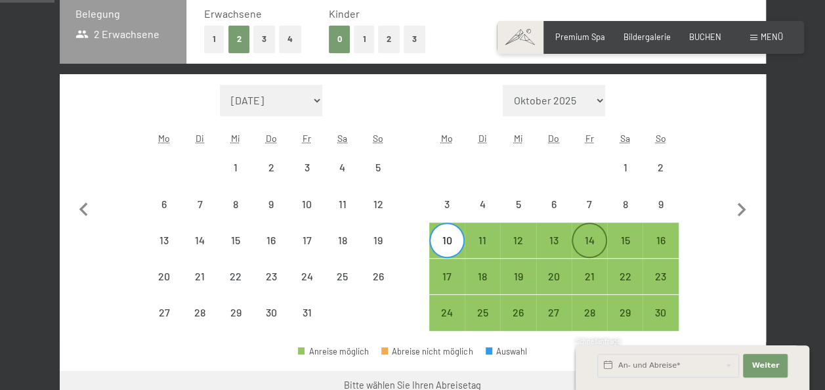
click at [584, 241] on div "14" at bounding box center [589, 251] width 33 height 33
select select "[DATE]"
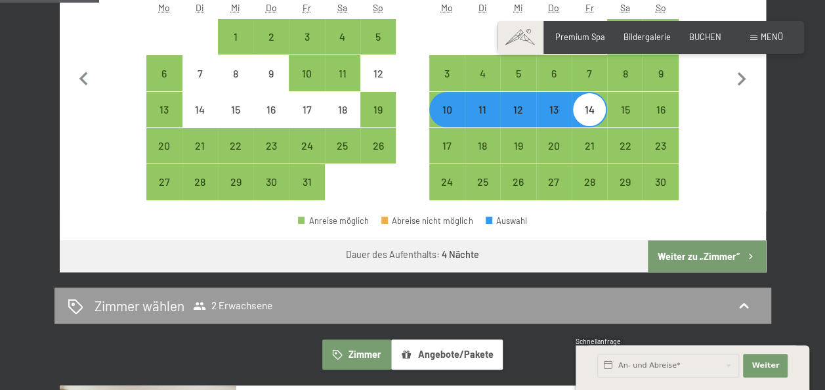
scroll to position [432, 0]
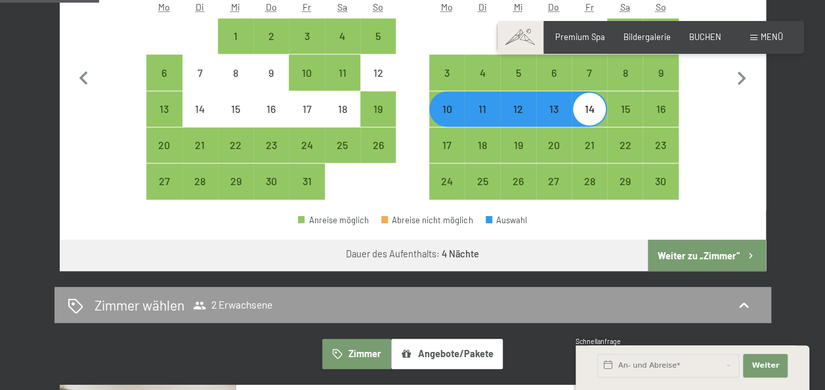
click at [722, 250] on button "Weiter zu „Zimmer“" at bounding box center [705, 254] width 117 height 31
select select "[DATE]"
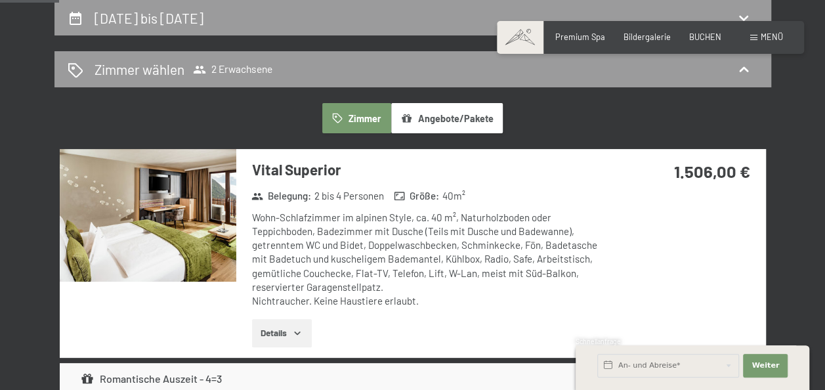
scroll to position [290, 0]
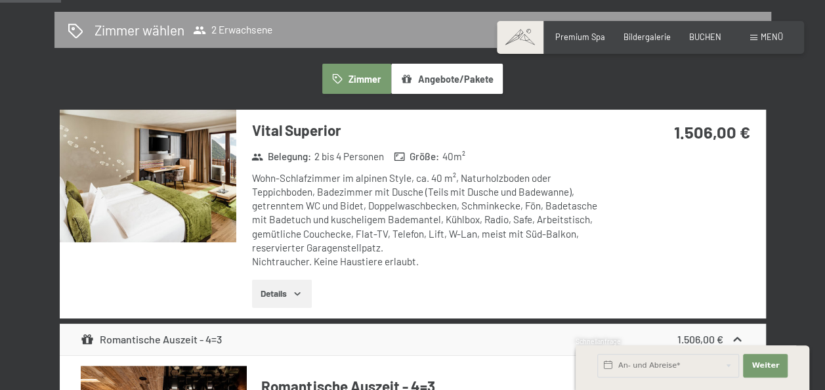
click at [419, 77] on button "Angebote/Pakete" at bounding box center [447, 79] width 112 height 30
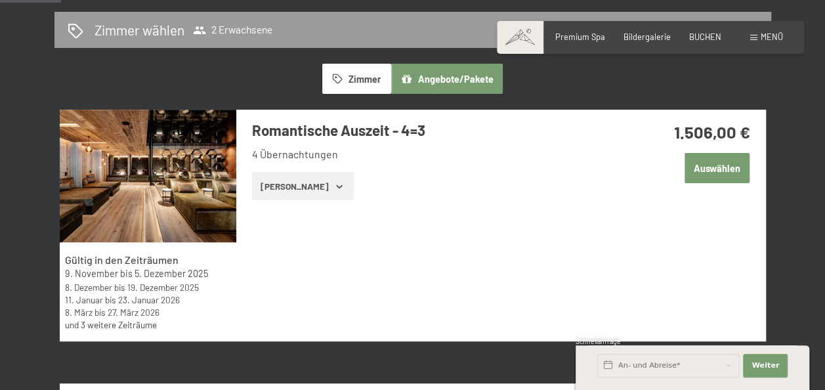
click at [313, 192] on button "[PERSON_NAME]" at bounding box center [303, 186] width 102 height 29
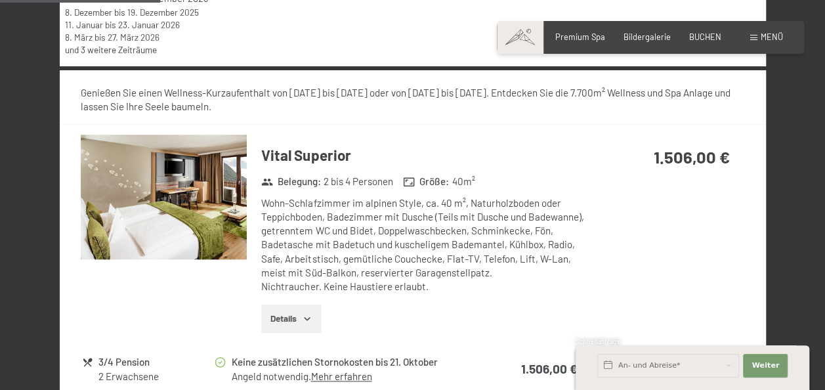
scroll to position [578, 0]
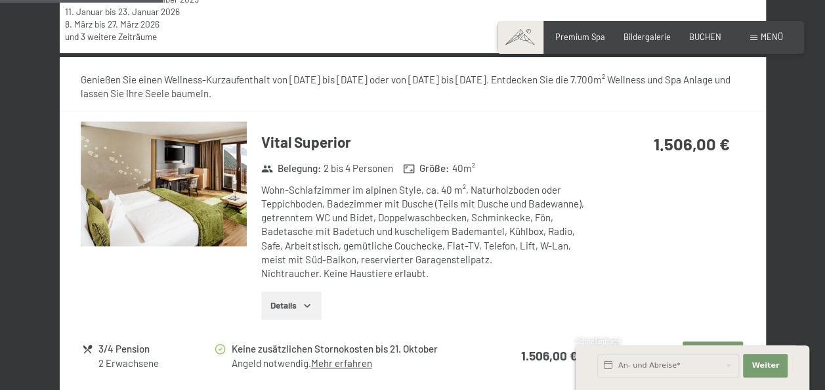
click at [163, 192] on img at bounding box center [164, 183] width 166 height 125
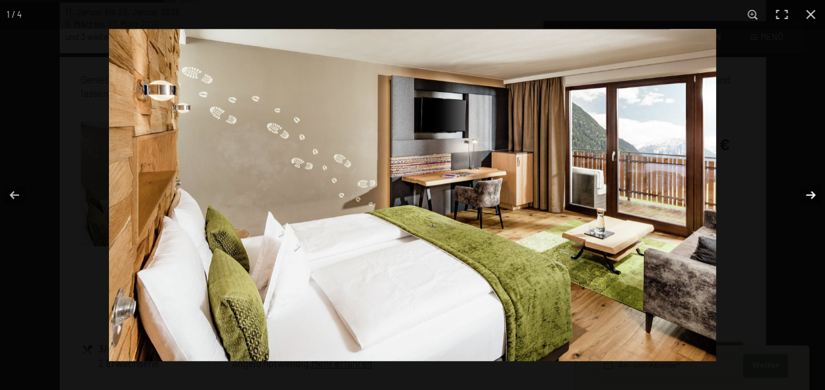
click at [815, 196] on button "button" at bounding box center [802, 195] width 46 height 66
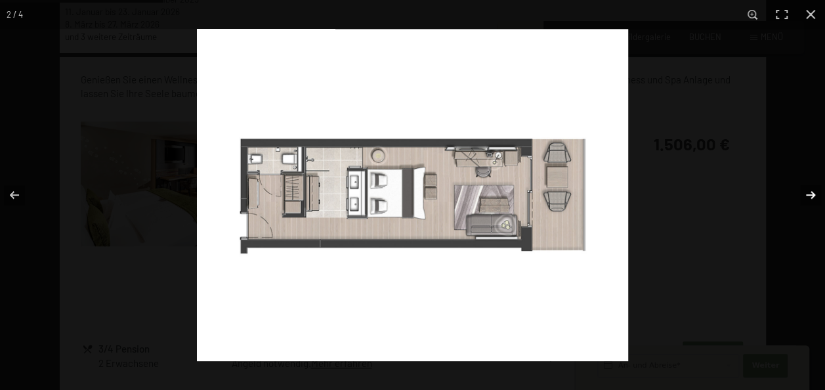
click at [815, 196] on button "button" at bounding box center [802, 195] width 46 height 66
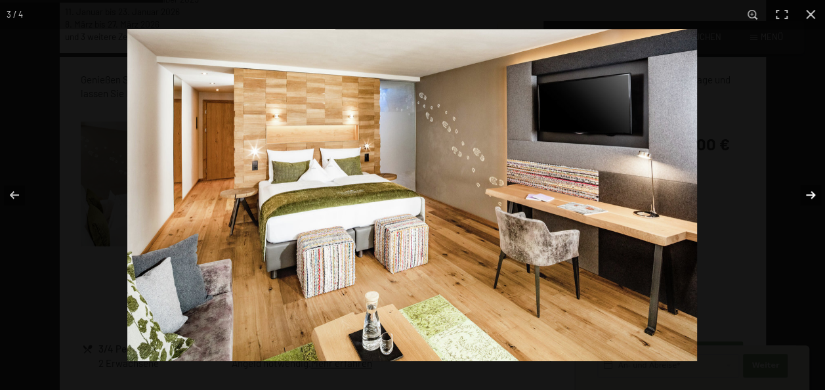
click at [815, 196] on button "button" at bounding box center [802, 195] width 46 height 66
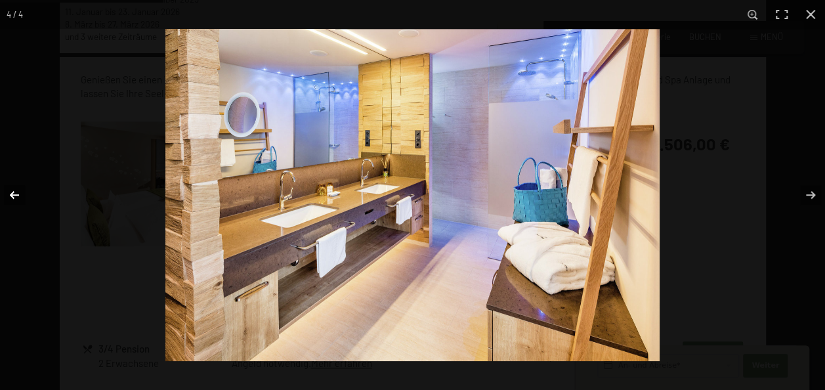
click at [3, 194] on button "button" at bounding box center [23, 195] width 46 height 66
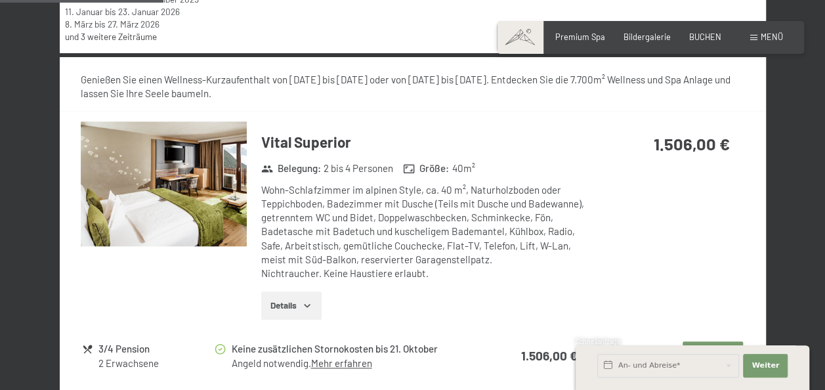
click at [0, 0] on button "button" at bounding box center [0, 0] width 0 height 0
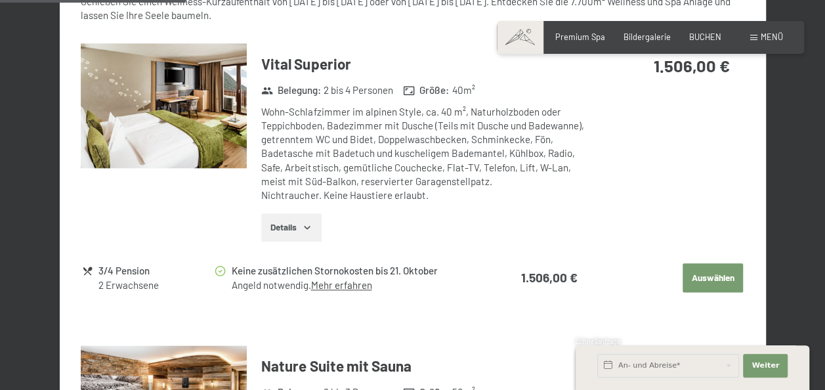
scroll to position [655, 0]
click at [182, 105] on img at bounding box center [164, 106] width 166 height 125
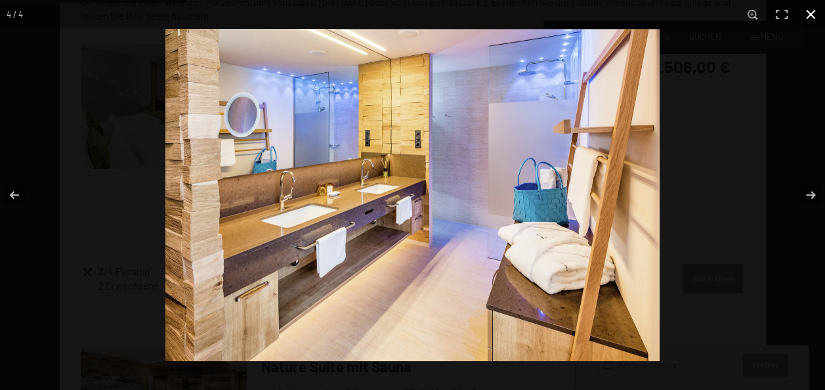
click at [813, 17] on button "button" at bounding box center [810, 14] width 29 height 29
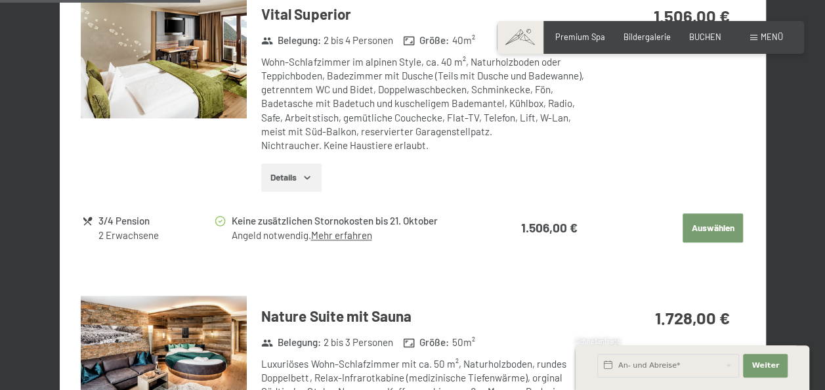
scroll to position [706, 0]
click at [346, 235] on span "Einwilligung Marketing*" at bounding box center [339, 232] width 108 height 13
click at [279, 235] on input "Einwilligung Marketing*" at bounding box center [272, 232] width 13 height 13
checkbox input "false"
click at [280, 174] on button "Details" at bounding box center [291, 177] width 60 height 29
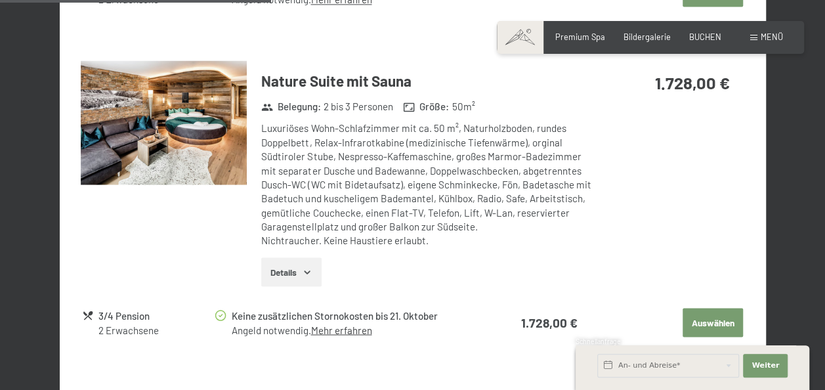
scroll to position [1122, 0]
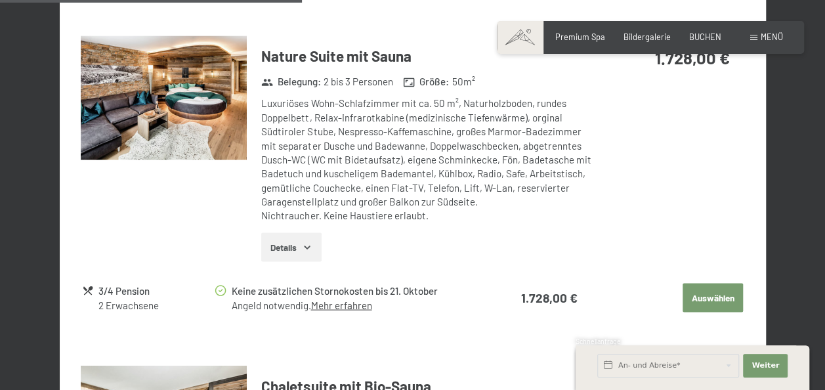
click at [298, 248] on button "Details" at bounding box center [291, 246] width 60 height 29
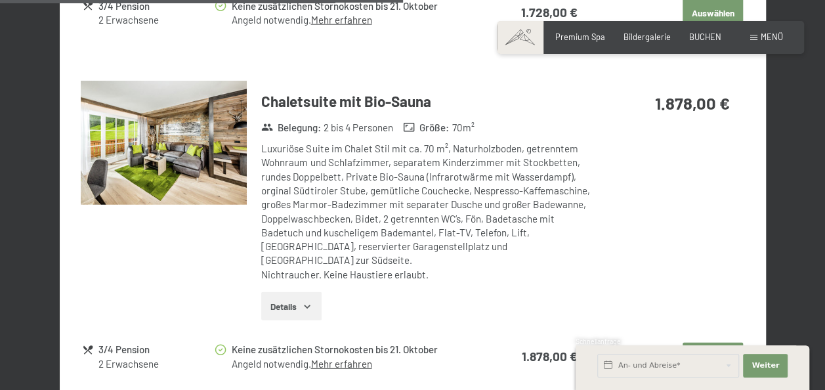
scroll to position [1627, 0]
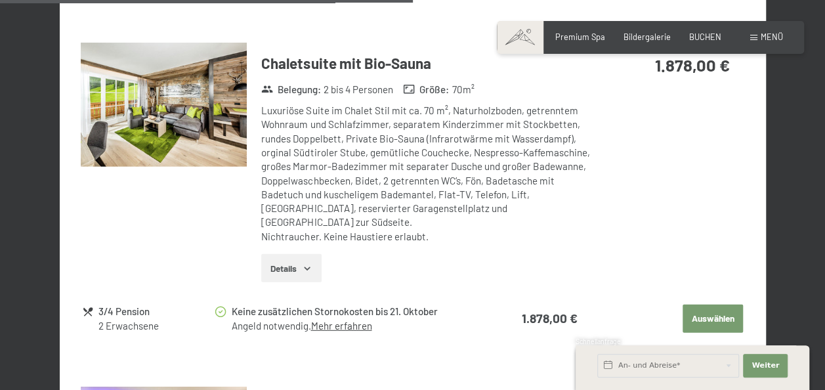
click at [298, 254] on button "Details" at bounding box center [291, 268] width 60 height 29
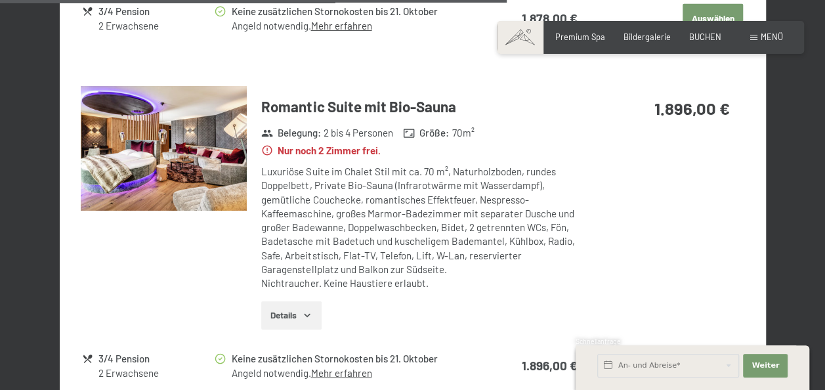
scroll to position [2111, 0]
click at [298, 306] on button "Details" at bounding box center [291, 314] width 60 height 29
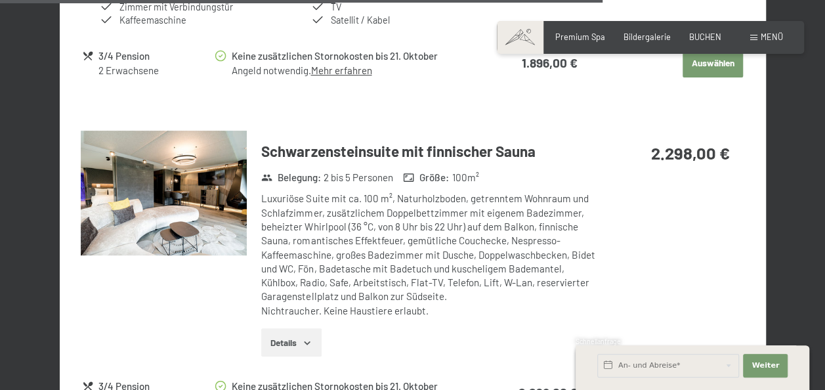
scroll to position [2667, 0]
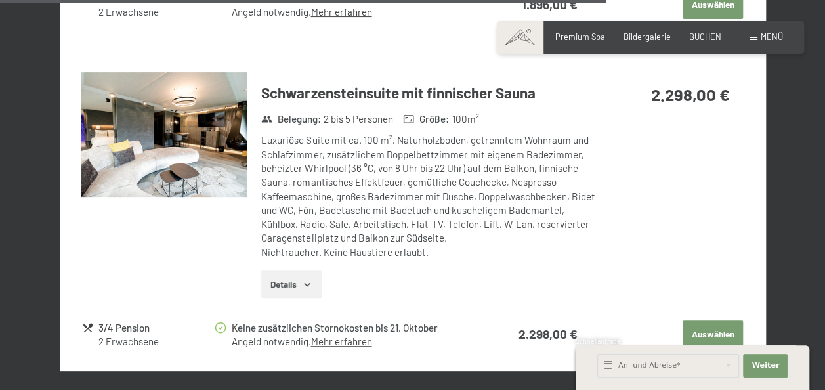
click at [302, 270] on button "Details" at bounding box center [291, 284] width 60 height 29
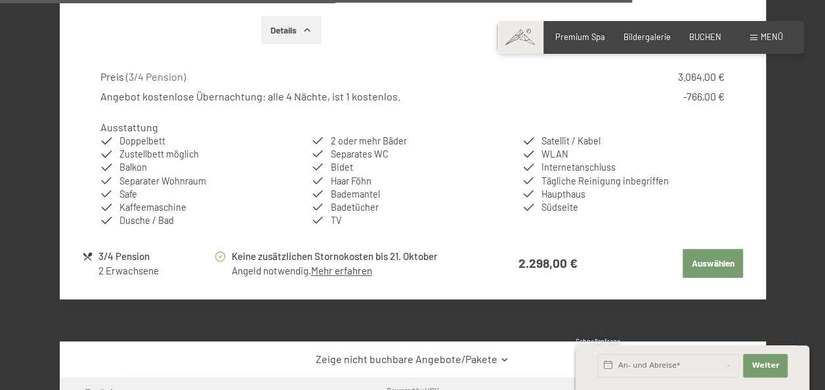
scroll to position [2922, 0]
